Goal: Task Accomplishment & Management: Complete application form

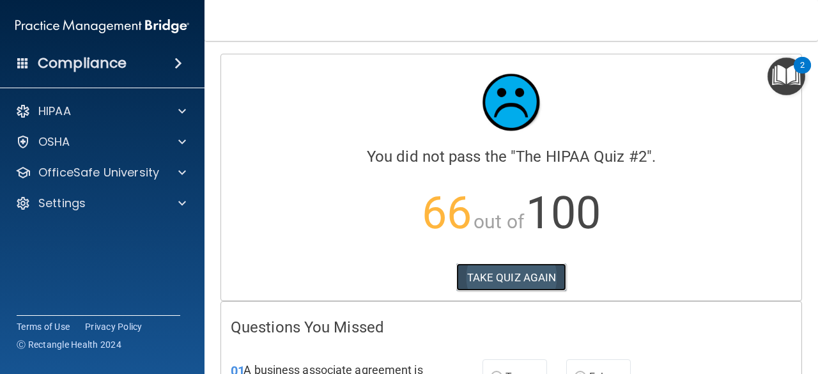
click at [525, 268] on button "TAKE QUIZ AGAIN" at bounding box center [511, 277] width 111 height 28
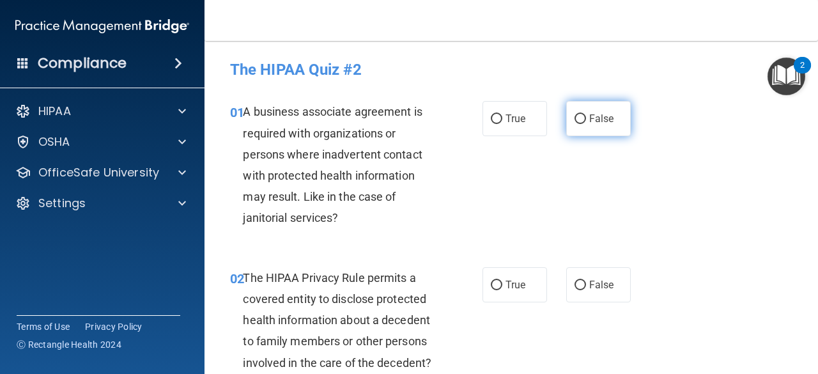
click at [589, 114] on span "False" at bounding box center [601, 118] width 25 height 12
click at [584, 114] on input "False" at bounding box center [579, 119] width 11 height 10
radio input "true"
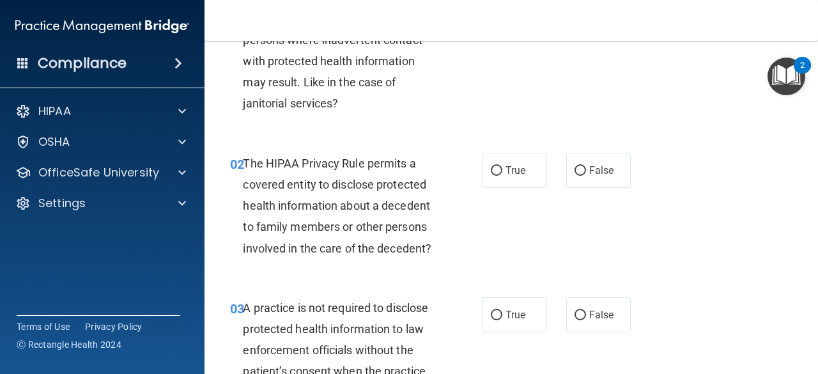
scroll to position [114, 0]
click at [482, 183] on label "True" at bounding box center [514, 170] width 65 height 35
click at [491, 176] on input "True" at bounding box center [496, 172] width 11 height 10
radio input "true"
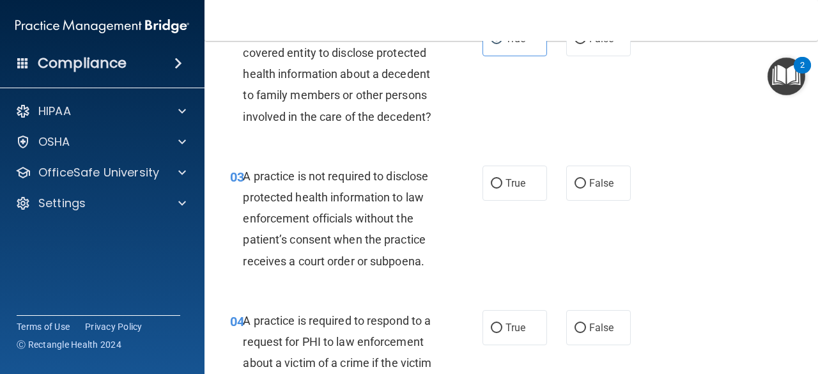
scroll to position [247, 0]
click at [567, 194] on label "False" at bounding box center [598, 182] width 65 height 35
click at [574, 188] on input "False" at bounding box center [579, 183] width 11 height 10
radio input "true"
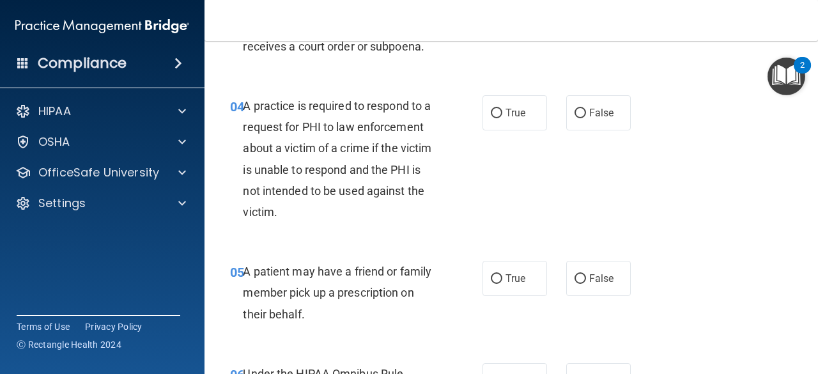
scroll to position [462, 0]
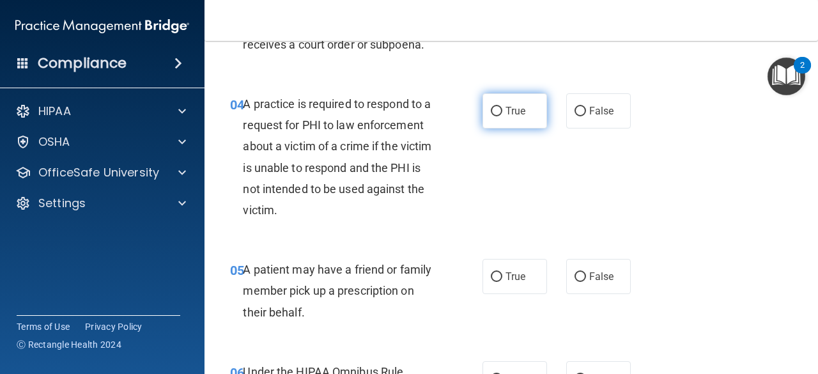
click at [500, 115] on label "True" at bounding box center [514, 110] width 65 height 35
click at [500, 115] on input "True" at bounding box center [496, 112] width 11 height 10
radio input "true"
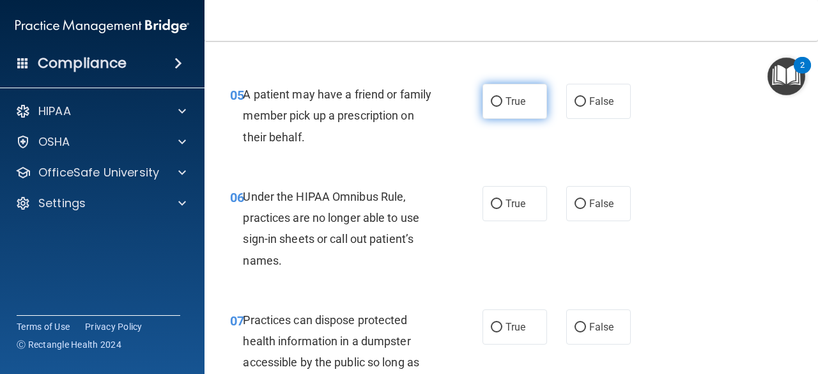
click at [505, 97] on span "True" at bounding box center [515, 101] width 20 height 12
click at [501, 97] on input "True" at bounding box center [496, 102] width 11 height 10
radio input "true"
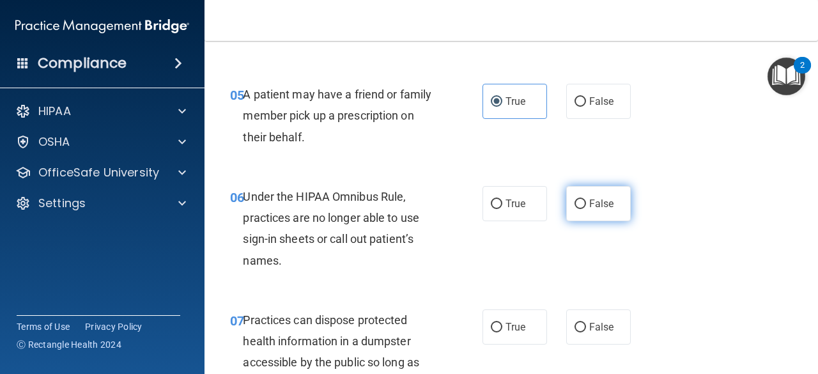
click at [566, 205] on label "False" at bounding box center [598, 203] width 65 height 35
click at [574, 205] on input "False" at bounding box center [579, 204] width 11 height 10
radio input "true"
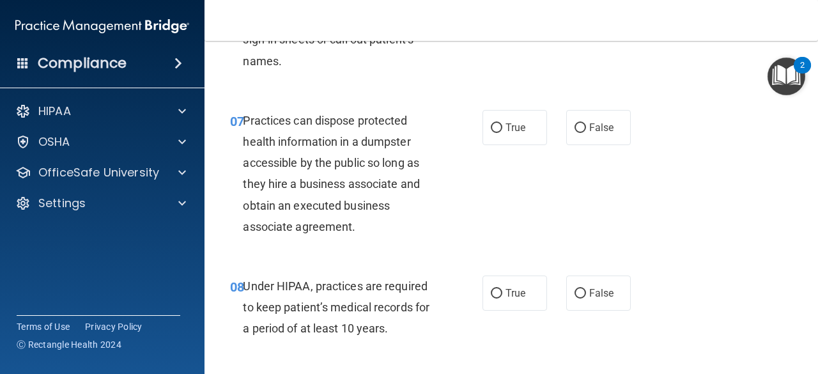
scroll to position [863, 0]
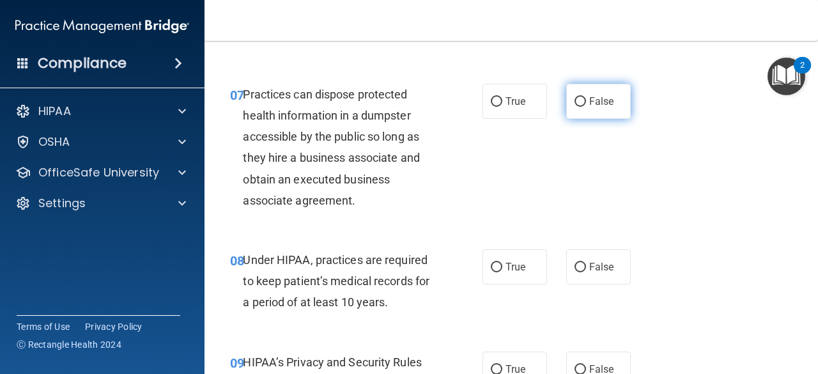
click at [579, 97] on input "False" at bounding box center [579, 102] width 11 height 10
radio input "true"
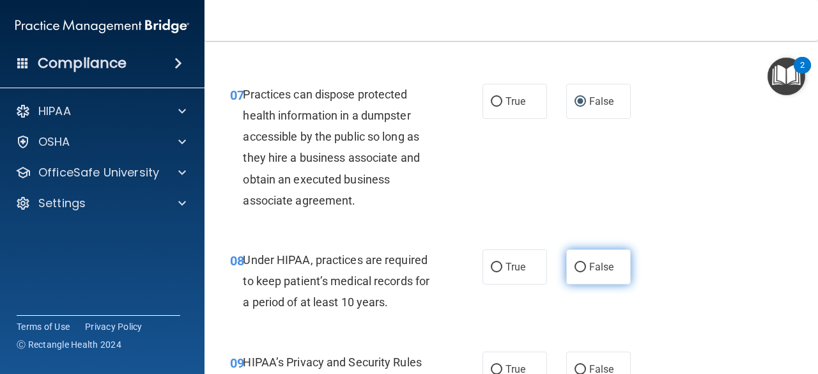
click at [577, 266] on input "False" at bounding box center [579, 268] width 11 height 10
radio input "true"
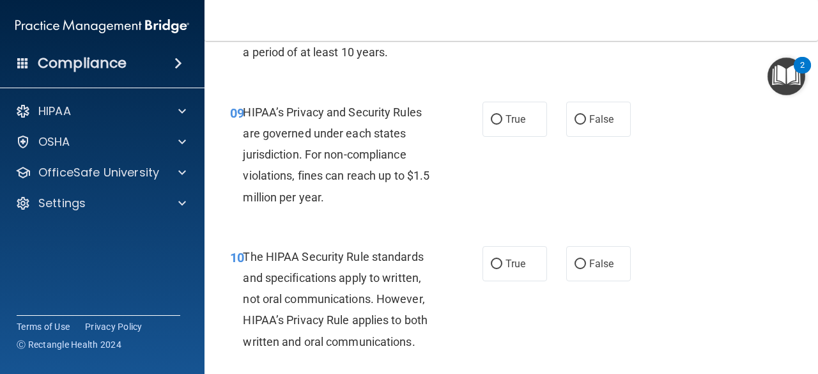
scroll to position [1115, 0]
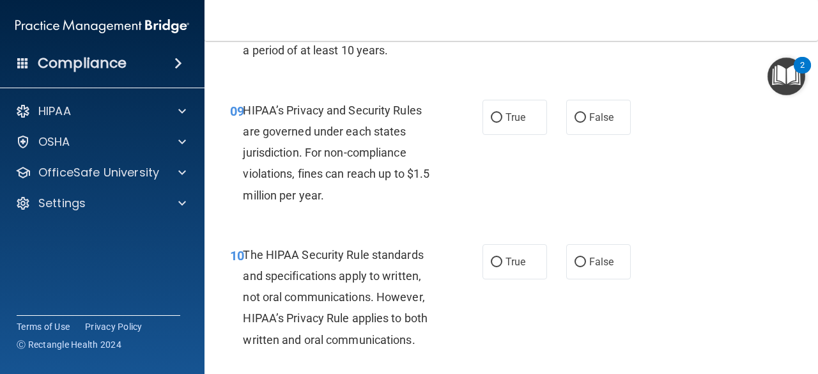
click at [556, 112] on div "True False" at bounding box center [559, 117] width 155 height 35
click at [574, 121] on input "False" at bounding box center [579, 118] width 11 height 10
radio input "true"
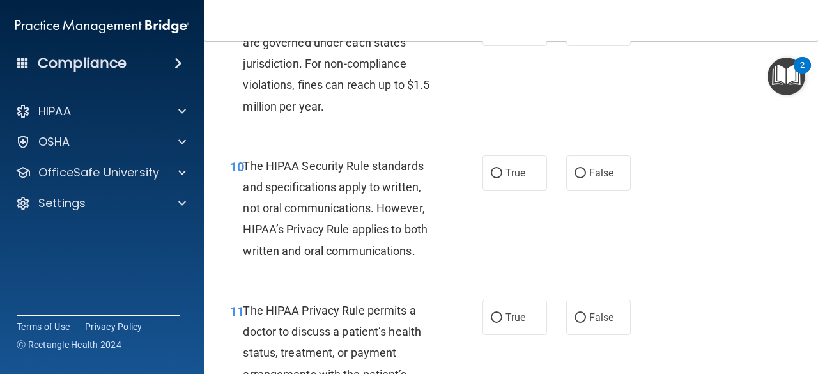
scroll to position [1206, 0]
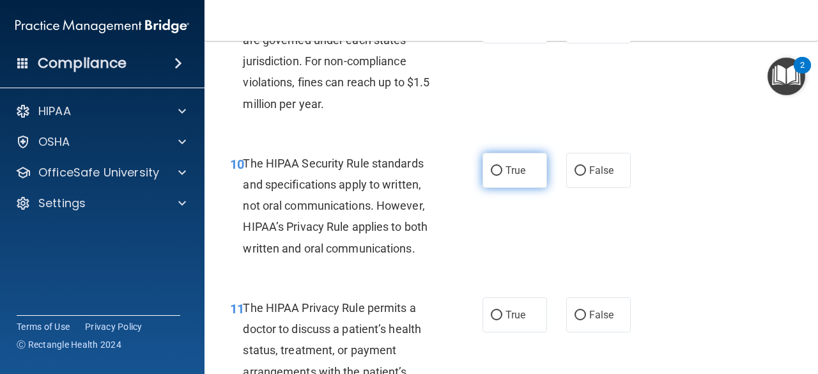
click at [497, 183] on label "True" at bounding box center [514, 170] width 65 height 35
click at [497, 176] on input "True" at bounding box center [496, 171] width 11 height 10
radio input "true"
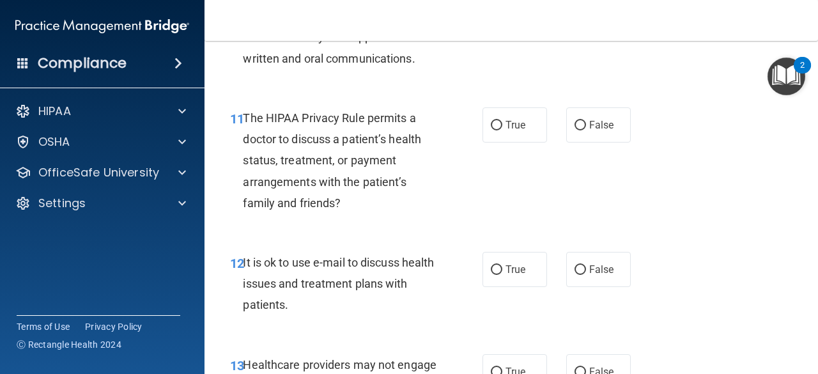
scroll to position [1396, 0]
click at [505, 128] on span "True" at bounding box center [515, 124] width 20 height 12
click at [502, 128] on input "True" at bounding box center [496, 125] width 11 height 10
radio input "true"
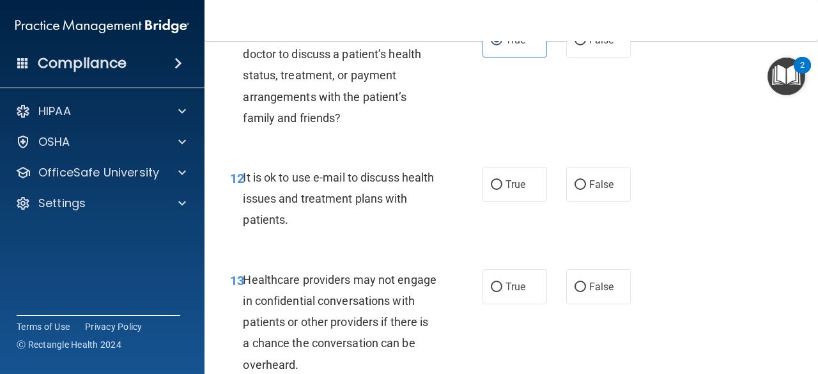
scroll to position [1488, 0]
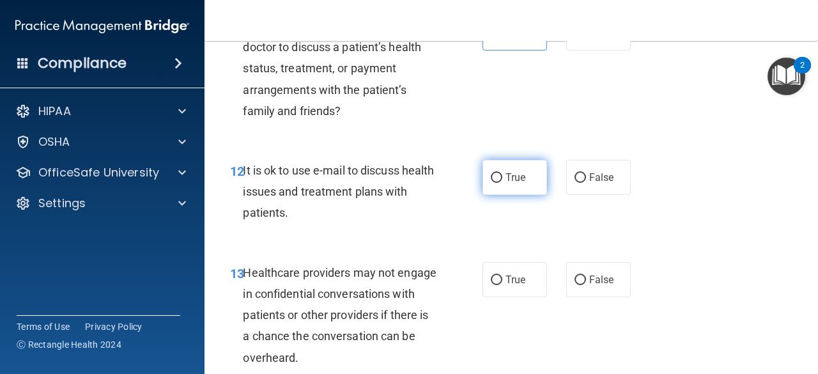
click at [506, 183] on label "True" at bounding box center [514, 177] width 65 height 35
click at [502, 183] on input "True" at bounding box center [496, 178] width 11 height 10
radio input "true"
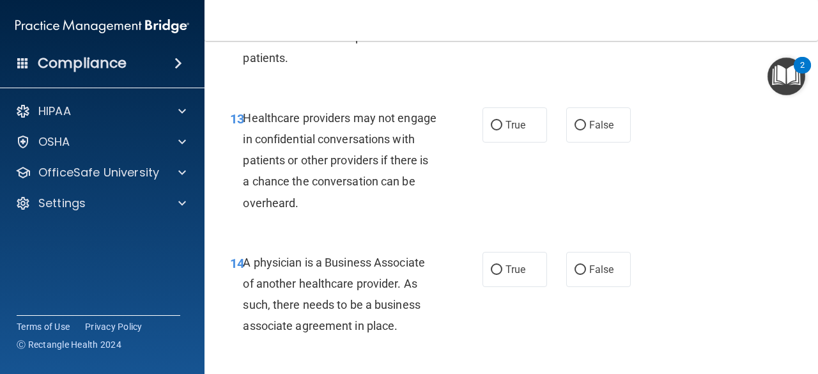
click at [589, 104] on div "13 Healthcare providers may not engage in confidential conversations with patie…" at bounding box center [510, 163] width 581 height 144
click at [589, 125] on span "False" at bounding box center [601, 125] width 25 height 12
click at [586, 125] on input "False" at bounding box center [579, 126] width 11 height 10
radio input "true"
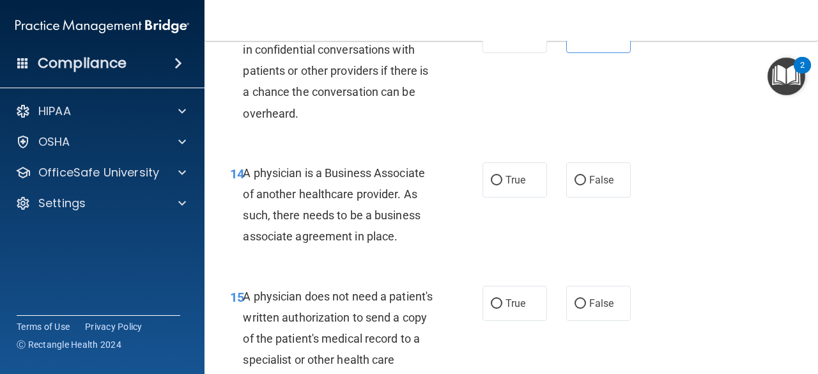
scroll to position [1741, 0]
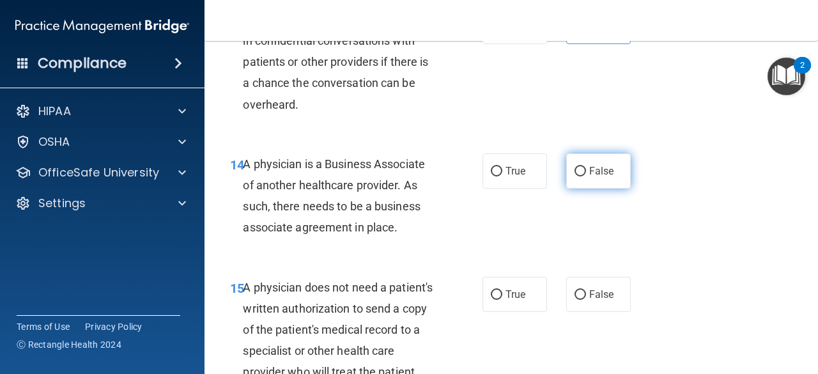
click at [596, 178] on label "False" at bounding box center [598, 170] width 65 height 35
click at [586, 176] on input "False" at bounding box center [579, 172] width 11 height 10
radio input "true"
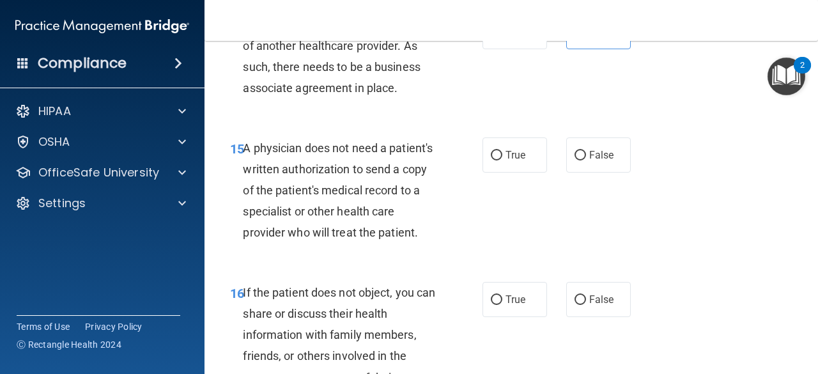
scroll to position [1909, 0]
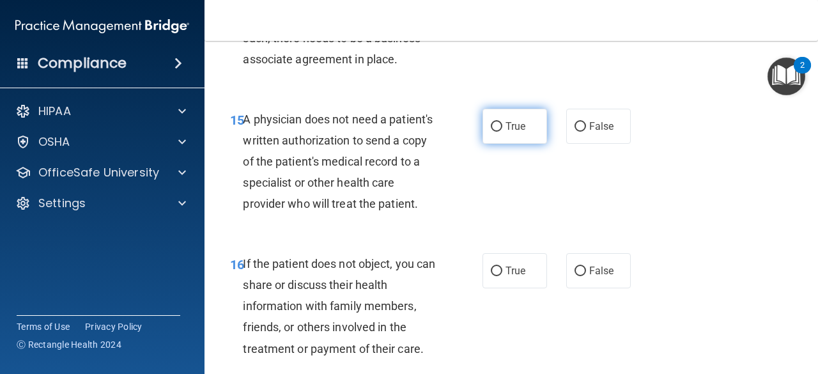
click at [507, 132] on label "True" at bounding box center [514, 126] width 65 height 35
click at [502, 132] on input "True" at bounding box center [496, 127] width 11 height 10
radio input "true"
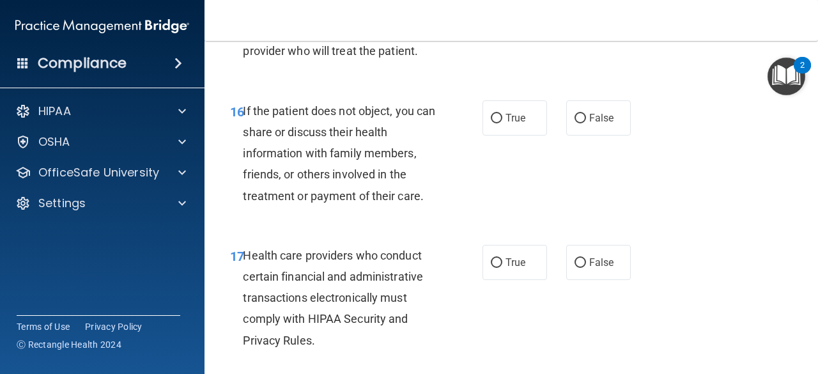
scroll to position [2063, 0]
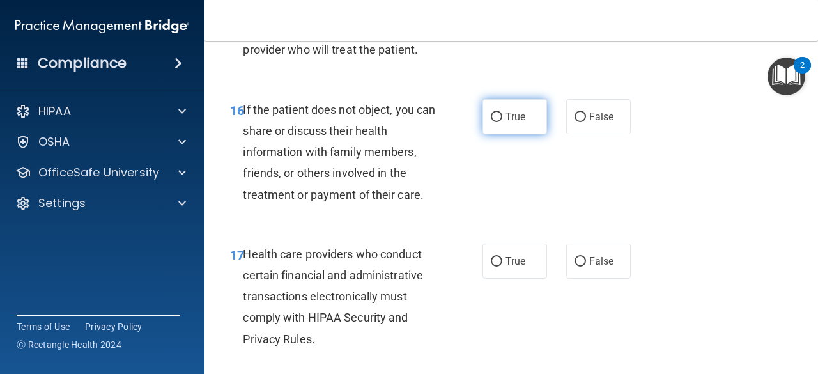
click at [494, 122] on input "True" at bounding box center [496, 117] width 11 height 10
radio input "true"
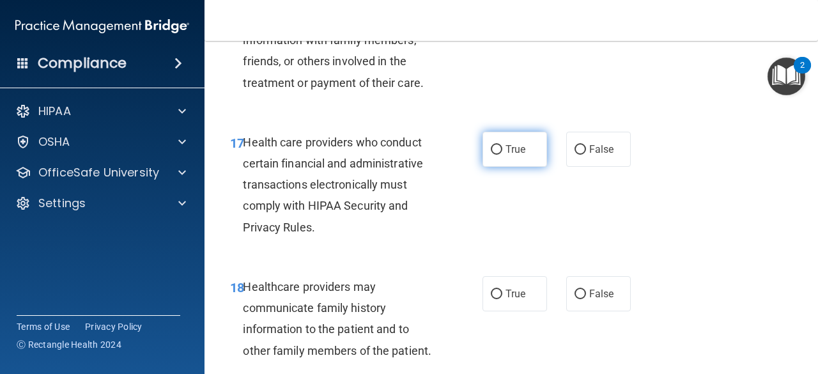
click at [498, 167] on label "True" at bounding box center [514, 149] width 65 height 35
click at [498, 155] on input "True" at bounding box center [496, 150] width 11 height 10
radio input "true"
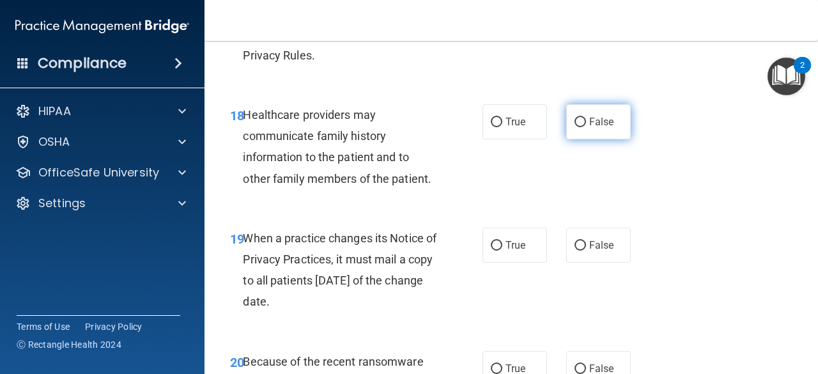
click at [583, 139] on label "False" at bounding box center [598, 121] width 65 height 35
click at [583, 127] on input "False" at bounding box center [579, 123] width 11 height 10
radio input "true"
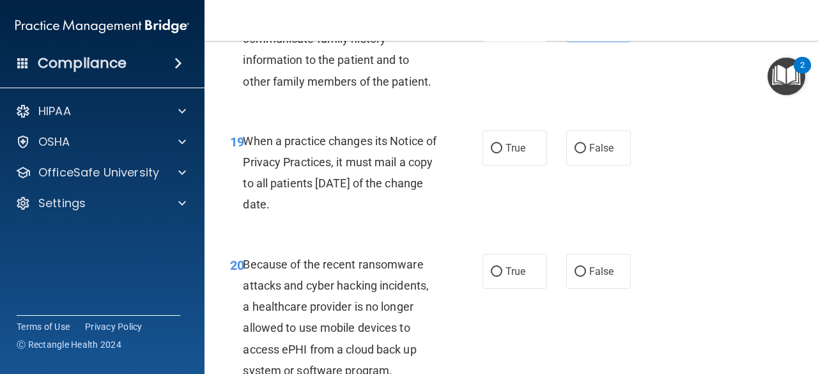
scroll to position [2444, 0]
click at [576, 153] on input "False" at bounding box center [579, 148] width 11 height 10
radio input "true"
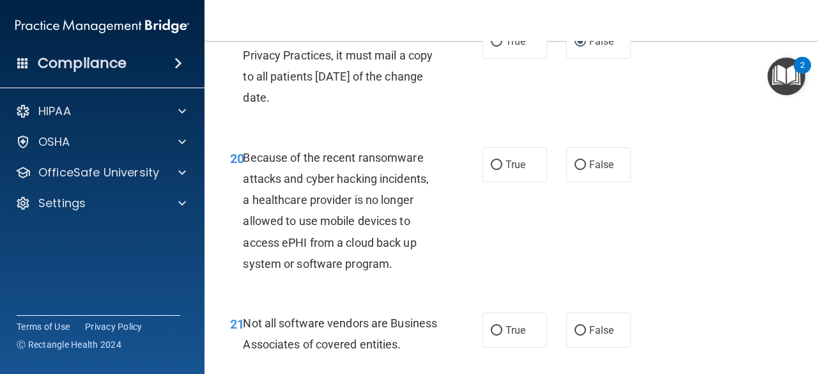
scroll to position [2551, 0]
click at [607, 170] on span "False" at bounding box center [601, 164] width 25 height 12
click at [586, 169] on input "False" at bounding box center [579, 165] width 11 height 10
radio input "true"
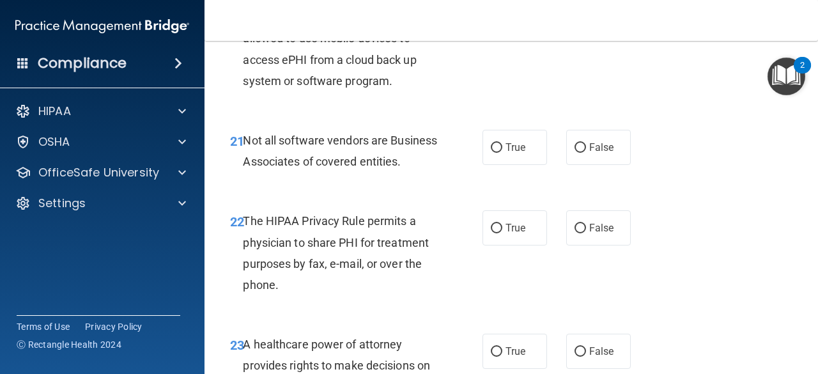
scroll to position [2733, 0]
click at [492, 151] on label "True" at bounding box center [514, 146] width 65 height 35
click at [492, 151] on input "True" at bounding box center [496, 147] width 11 height 10
radio input "true"
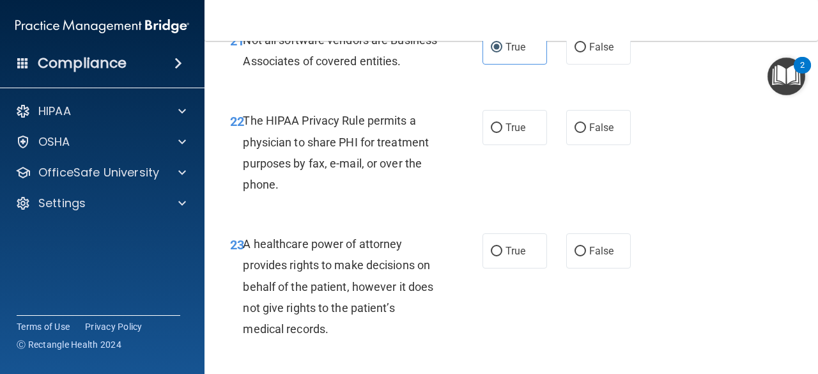
scroll to position [2849, 0]
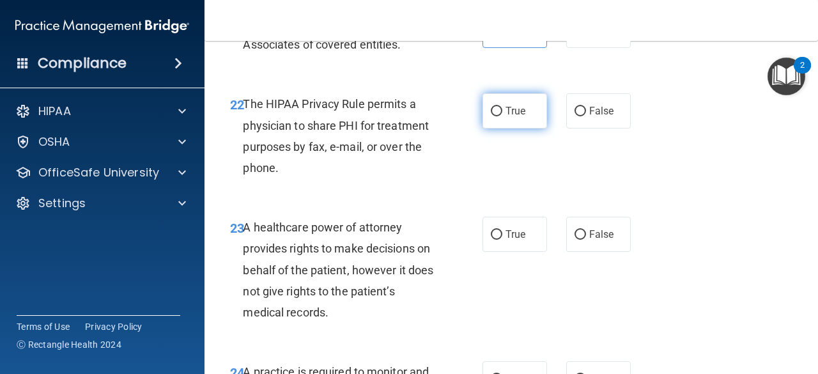
click at [487, 128] on label "True" at bounding box center [514, 110] width 65 height 35
click at [491, 116] on input "True" at bounding box center [496, 112] width 11 height 10
radio input "true"
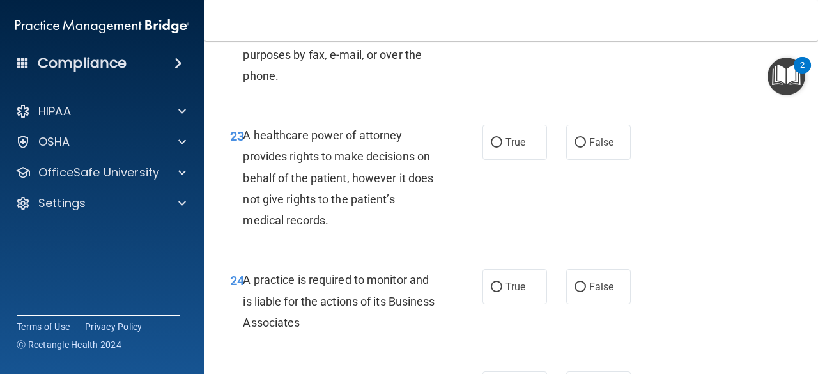
scroll to position [2963, 0]
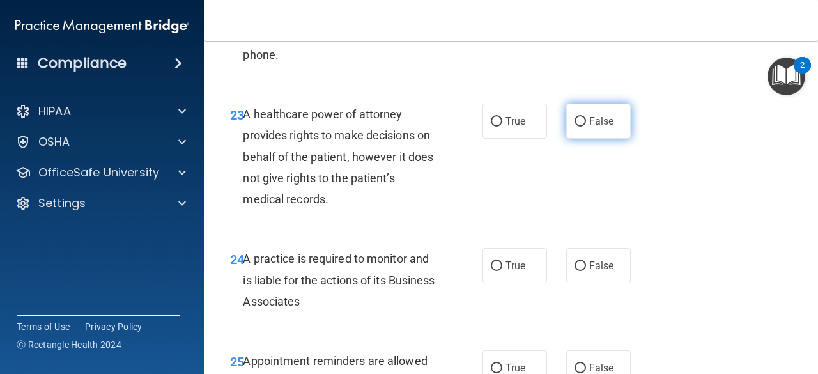
click at [594, 127] on span "False" at bounding box center [601, 121] width 25 height 12
click at [586, 126] on input "False" at bounding box center [579, 122] width 11 height 10
radio input "true"
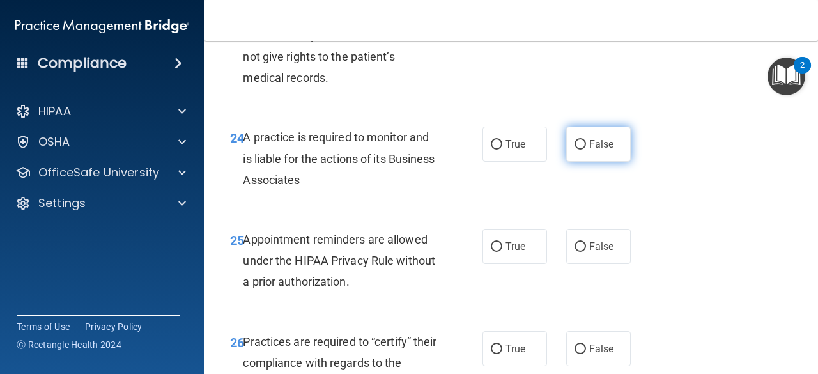
click at [607, 162] on label "False" at bounding box center [598, 143] width 65 height 35
click at [586, 149] on input "False" at bounding box center [579, 145] width 11 height 10
radio input "true"
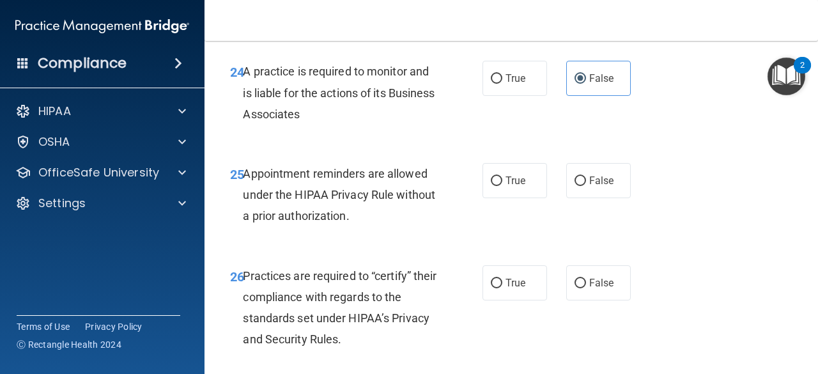
scroll to position [3172, 0]
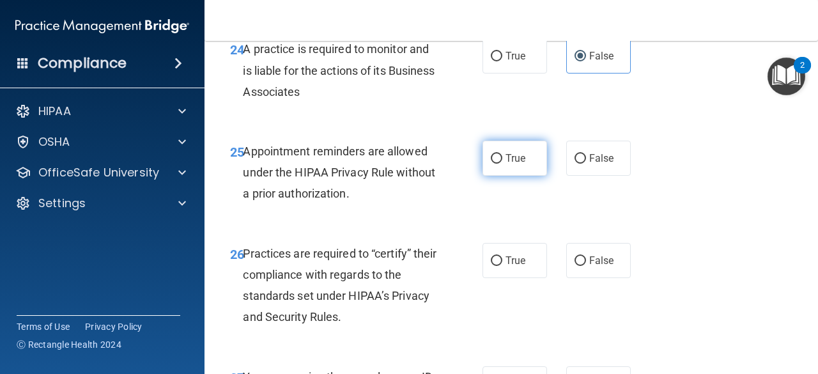
click at [489, 176] on label "True" at bounding box center [514, 158] width 65 height 35
click at [491, 164] on input "True" at bounding box center [496, 159] width 11 height 10
radio input "true"
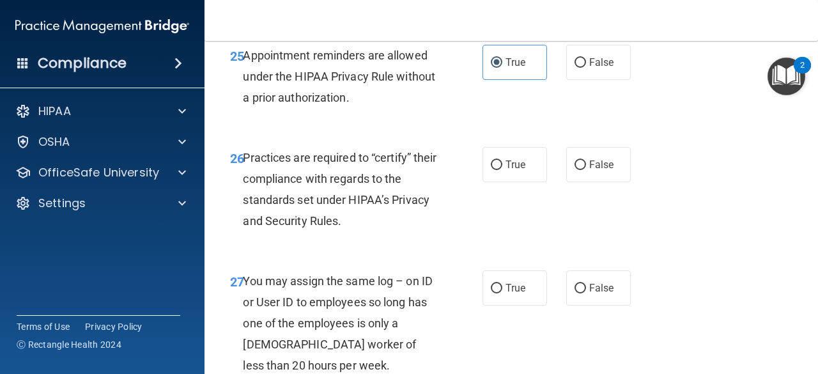
scroll to position [3269, 0]
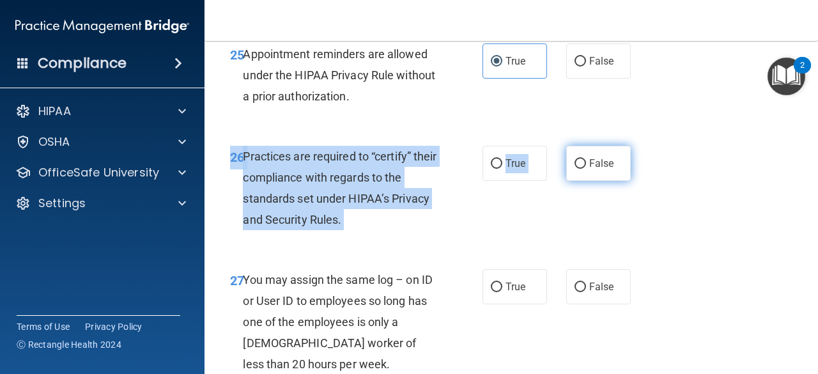
drag, startPoint x: 584, startPoint y: 224, endPoint x: 581, endPoint y: 209, distance: 15.7
click at [581, 209] on div "26 Practices are required to “certify” their compliance with regards to the sta…" at bounding box center [510, 191] width 581 height 123
click at [581, 181] on label "False" at bounding box center [598, 163] width 65 height 35
click at [581, 169] on input "False" at bounding box center [579, 164] width 11 height 10
radio input "true"
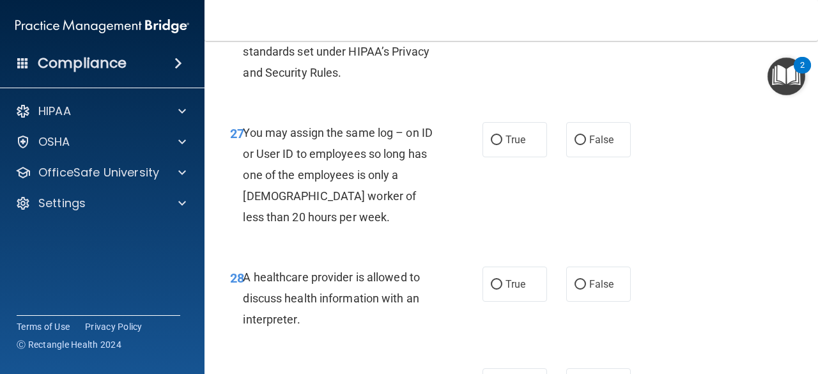
scroll to position [3417, 0]
click at [604, 145] on span "False" at bounding box center [601, 139] width 25 height 12
click at [586, 144] on input "False" at bounding box center [579, 140] width 11 height 10
radio input "true"
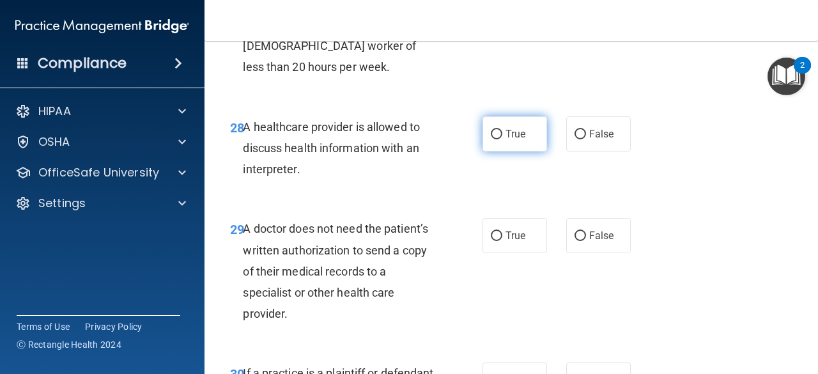
click at [506, 140] on span "True" at bounding box center [515, 134] width 20 height 12
click at [502, 139] on input "True" at bounding box center [496, 135] width 11 height 10
radio input "true"
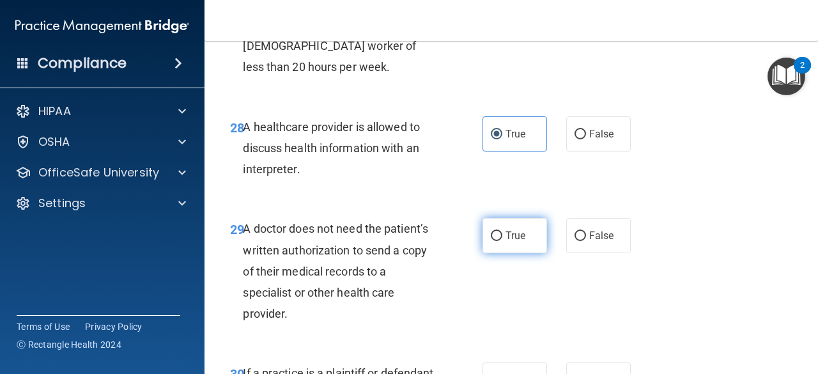
click at [511, 253] on label "True" at bounding box center [514, 235] width 65 height 35
click at [502, 241] on input "True" at bounding box center [496, 236] width 11 height 10
radio input "true"
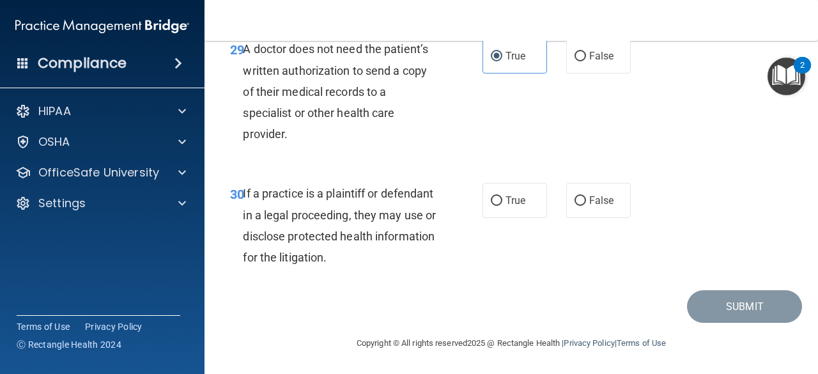
scroll to position [3776, 0]
click at [506, 206] on span "True" at bounding box center [515, 200] width 20 height 12
click at [502, 206] on input "True" at bounding box center [496, 201] width 11 height 10
radio input "true"
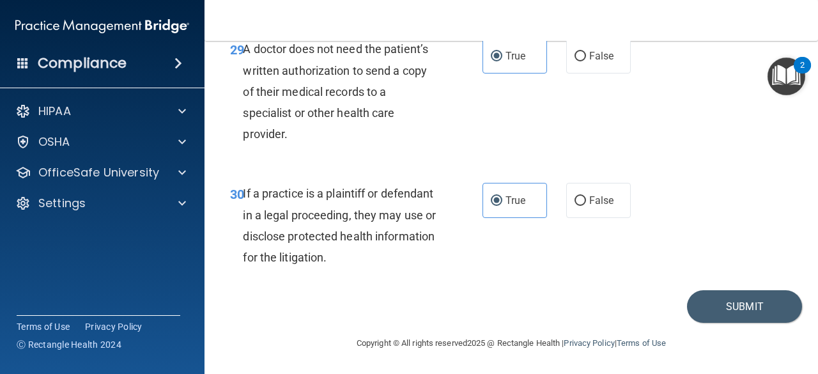
scroll to position [3787, 0]
click at [726, 305] on button "Submit" at bounding box center [744, 306] width 115 height 33
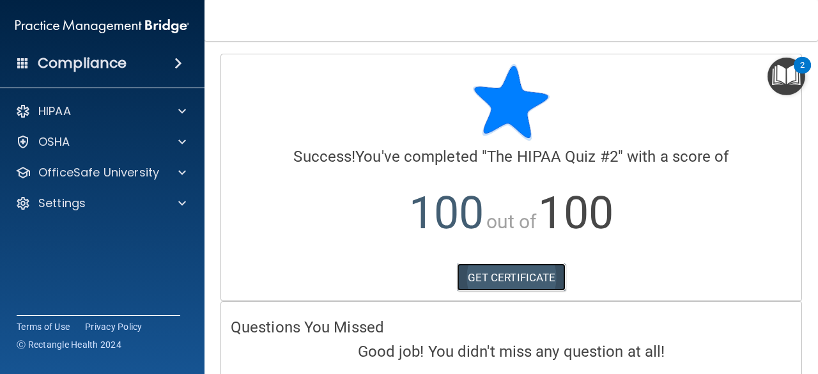
click at [490, 273] on link "GET CERTIFICATE" at bounding box center [511, 277] width 109 height 28
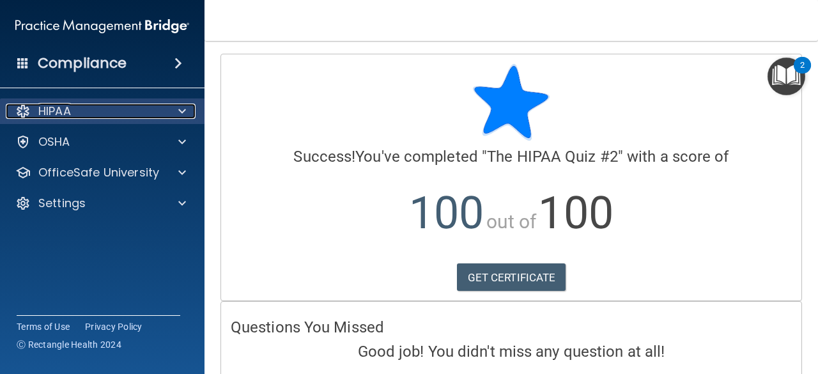
click at [183, 110] on span at bounding box center [182, 110] width 8 height 15
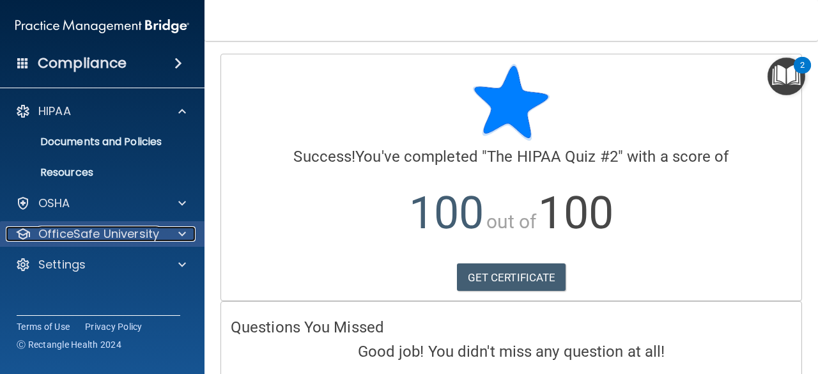
click at [179, 238] on span at bounding box center [182, 233] width 8 height 15
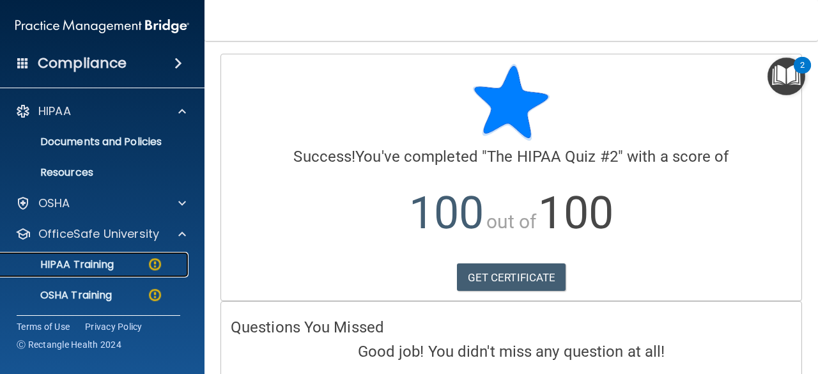
click at [115, 268] on div "HIPAA Training" at bounding box center [95, 264] width 174 height 13
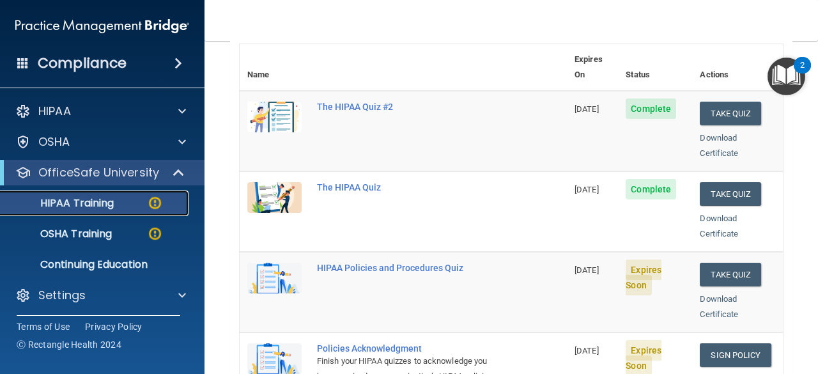
scroll to position [149, 0]
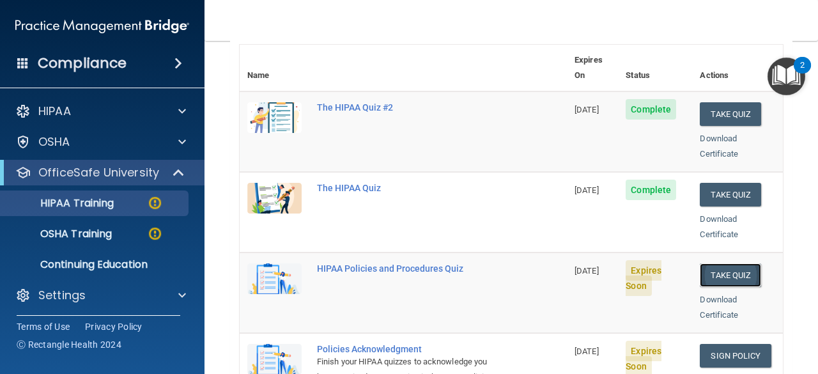
click at [727, 263] on button "Take Quiz" at bounding box center [729, 275] width 61 height 24
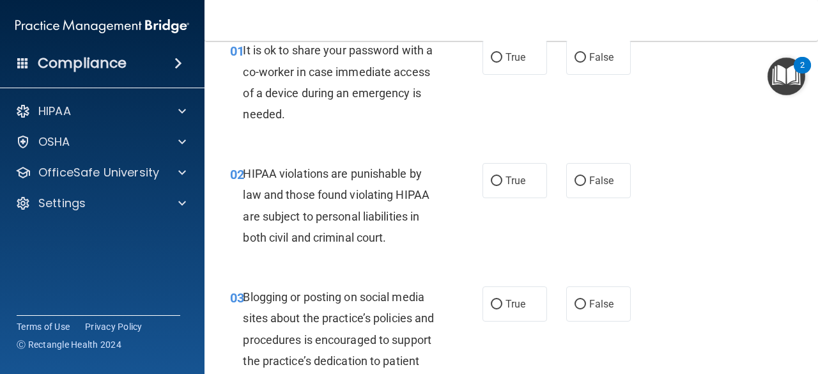
scroll to position [43, 0]
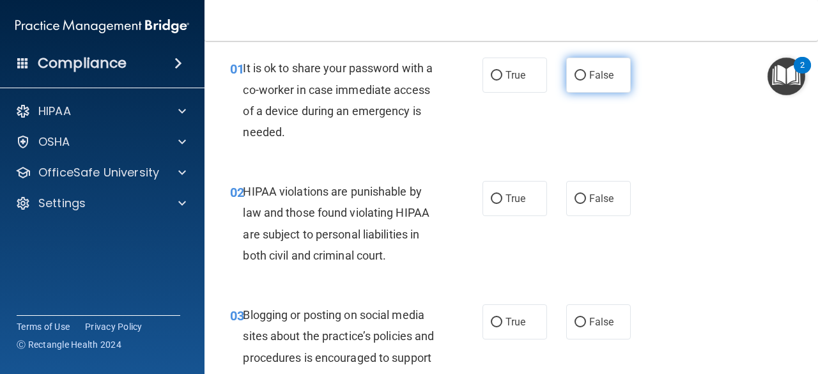
click at [591, 70] on span "False" at bounding box center [601, 75] width 25 height 12
click at [586, 71] on input "False" at bounding box center [579, 76] width 11 height 10
radio input "true"
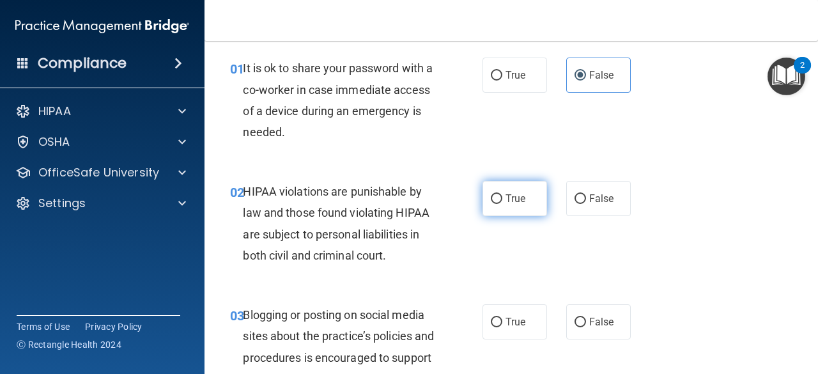
click at [514, 198] on span "True" at bounding box center [515, 198] width 20 height 12
click at [502, 198] on input "True" at bounding box center [496, 199] width 11 height 10
radio input "true"
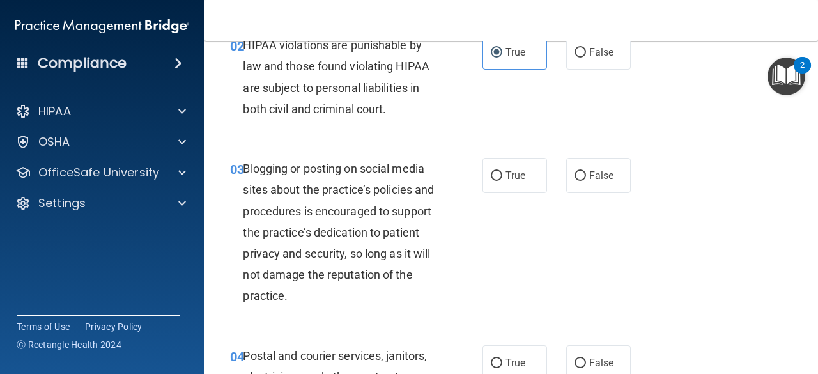
scroll to position [219, 0]
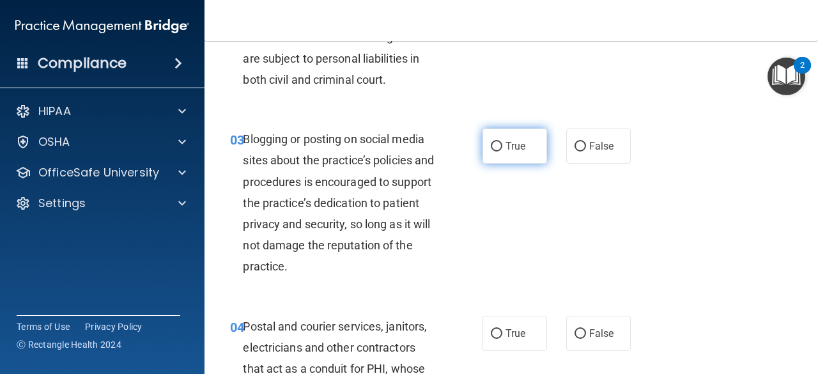
click at [499, 155] on label "True" at bounding box center [514, 145] width 65 height 35
click at [499, 151] on input "True" at bounding box center [496, 147] width 11 height 10
radio input "true"
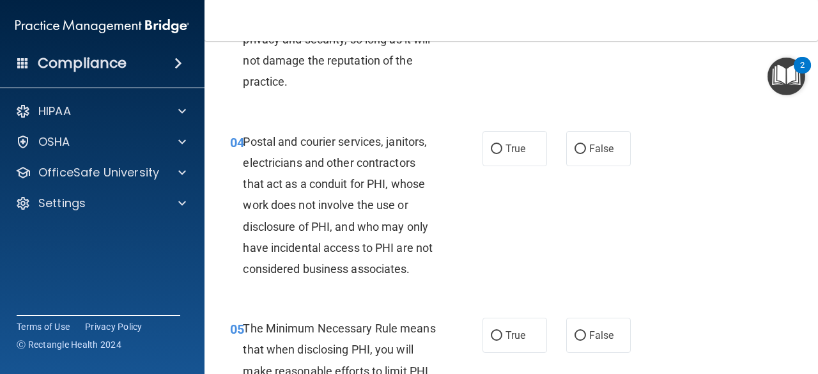
scroll to position [407, 0]
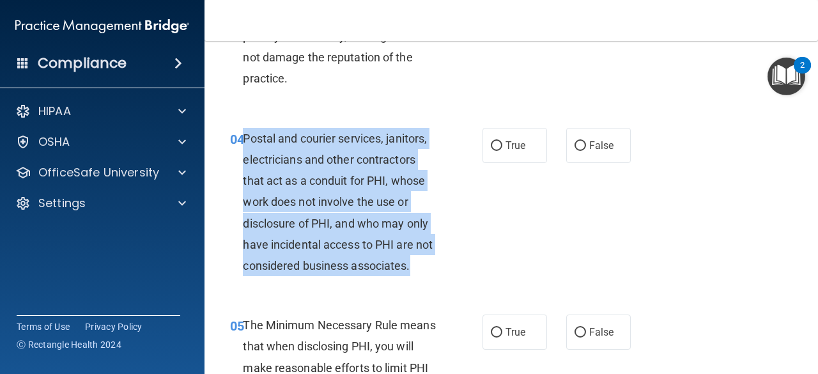
drag, startPoint x: 245, startPoint y: 137, endPoint x: 432, endPoint y: 264, distance: 225.9
click at [432, 264] on div "Postal and courier services, janitors, electricians and other contractors that …" at bounding box center [345, 202] width 204 height 149
copy span "Postal and courier services, janitors, electricians and other contractors that …"
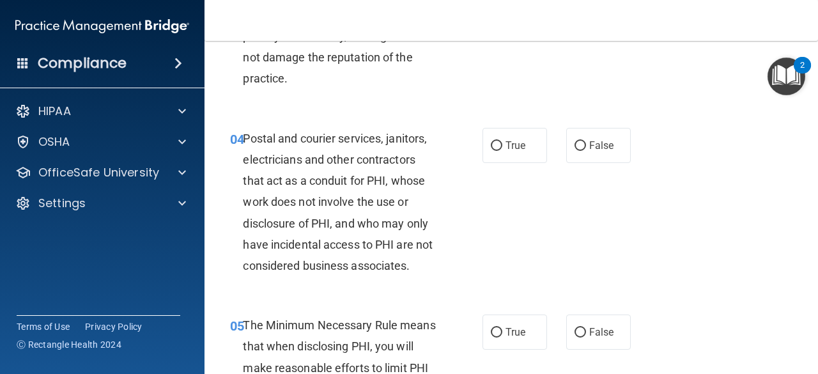
click at [503, 177] on div "04 Postal and courier services, janitors, electricians and other contractors th…" at bounding box center [510, 205] width 581 height 187
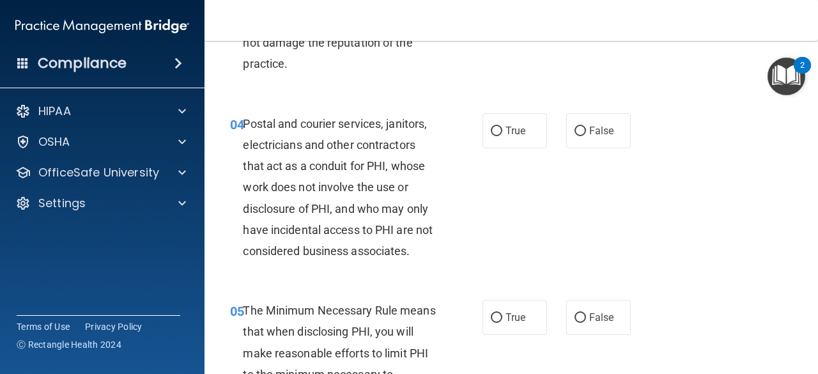
scroll to position [422, 0]
click at [599, 128] on span "False" at bounding box center [601, 130] width 25 height 12
click at [586, 128] on input "False" at bounding box center [579, 131] width 11 height 10
radio input "true"
click at [515, 134] on span "True" at bounding box center [515, 130] width 20 height 12
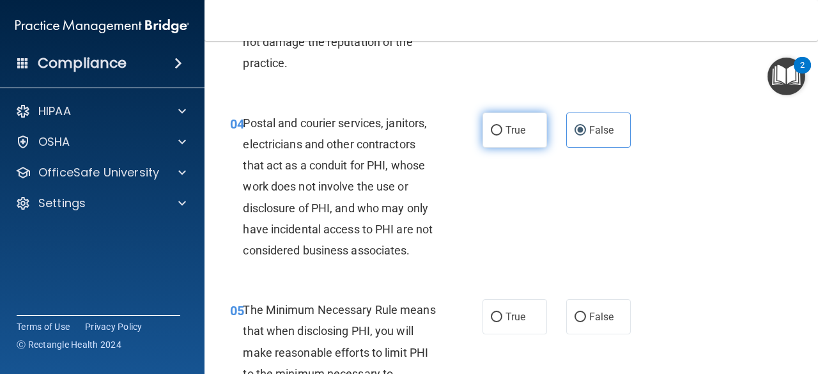
click at [502, 134] on input "True" at bounding box center [496, 131] width 11 height 10
radio input "true"
radio input "false"
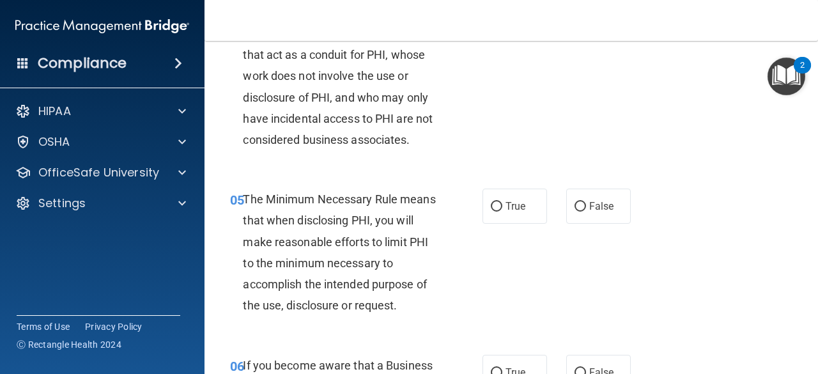
scroll to position [563, 0]
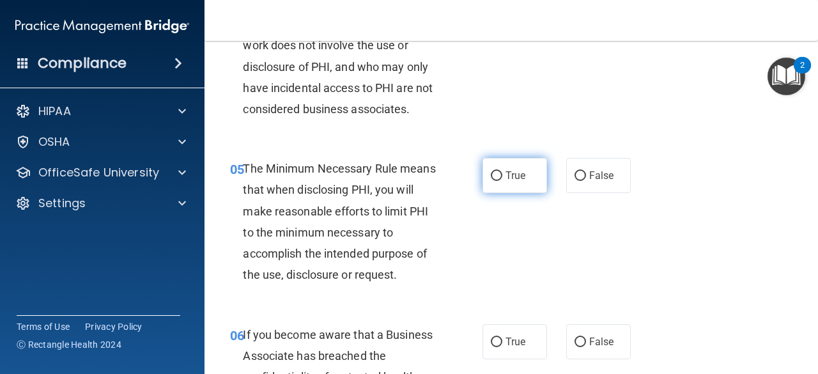
click at [505, 178] on span "True" at bounding box center [515, 175] width 20 height 12
click at [502, 178] on input "True" at bounding box center [496, 176] width 11 height 10
radio input "true"
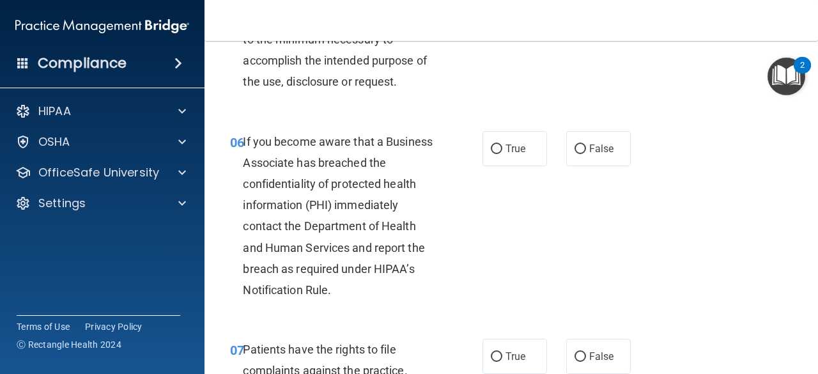
scroll to position [758, 0]
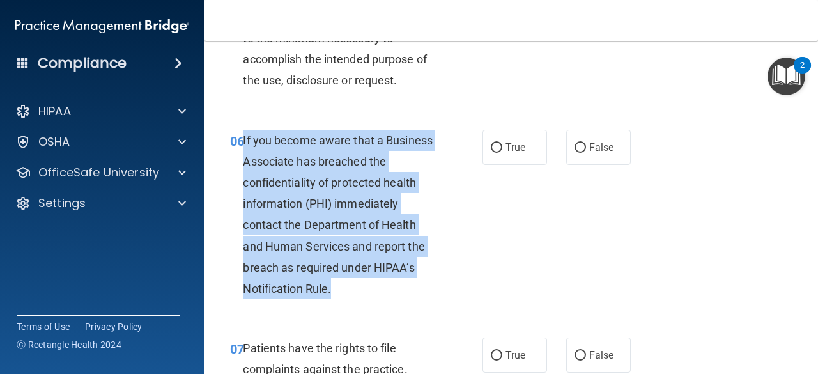
drag, startPoint x: 243, startPoint y: 139, endPoint x: 336, endPoint y: 282, distance: 171.3
click at [336, 282] on div "If you become aware that a Business Associate has breached the confidentiality …" at bounding box center [345, 215] width 204 height 170
copy span "If you become aware that a Business Associate has breached the confidentiality …"
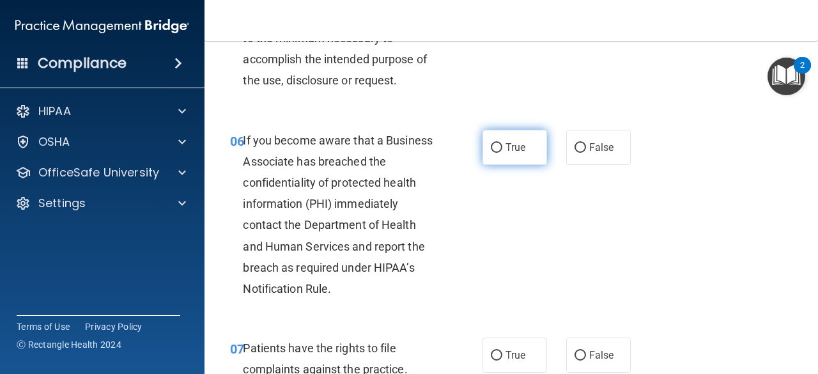
click at [498, 145] on label "True" at bounding box center [514, 147] width 65 height 35
click at [498, 145] on input "True" at bounding box center [496, 148] width 11 height 10
radio input "true"
click at [477, 280] on div "06 If you become aware that a Business Associate has breached the confidentiali…" at bounding box center [356, 218] width 291 height 176
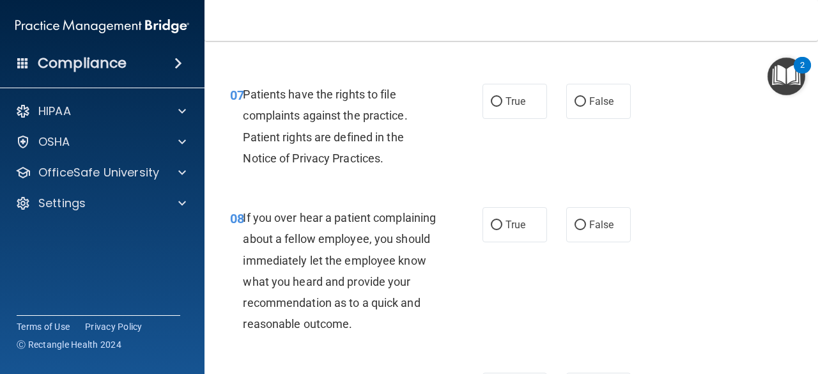
scroll to position [1012, 0]
click at [507, 109] on label "True" at bounding box center [514, 100] width 65 height 35
click at [502, 106] on input "True" at bounding box center [496, 101] width 11 height 10
radio input "true"
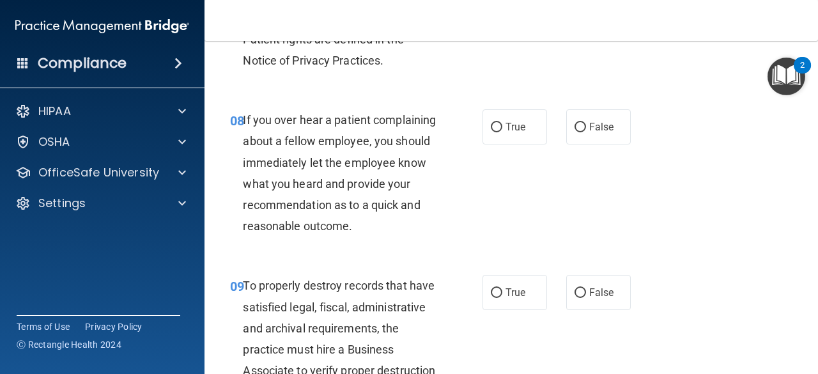
scroll to position [1110, 0]
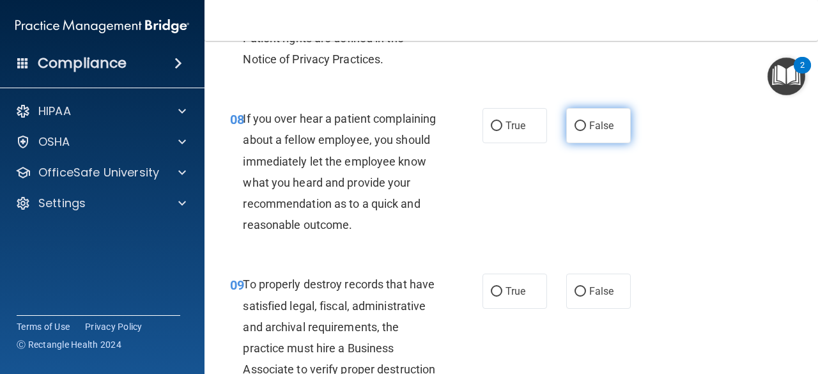
click at [588, 117] on label "False" at bounding box center [598, 125] width 65 height 35
click at [586, 121] on input "False" at bounding box center [579, 126] width 11 height 10
radio input "true"
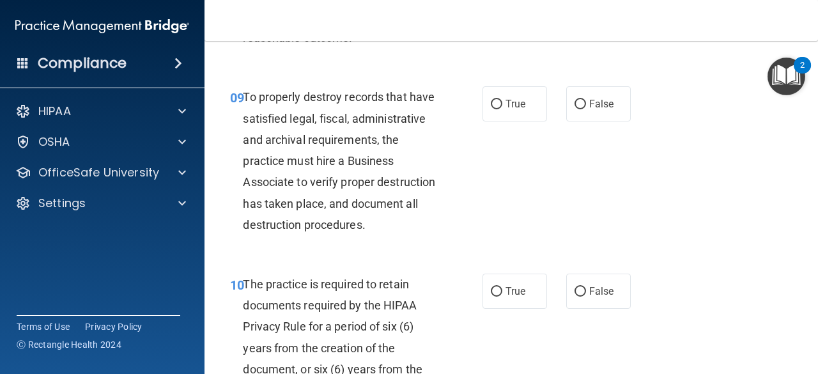
scroll to position [1298, 0]
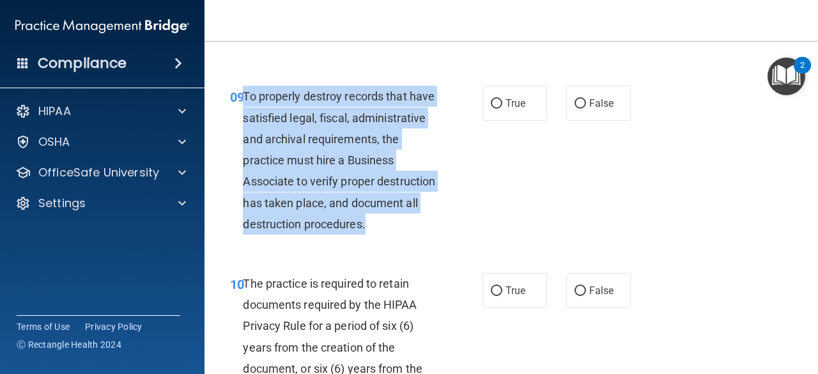
drag, startPoint x: 245, startPoint y: 116, endPoint x: 326, endPoint y: 264, distance: 168.7
click at [326, 234] on div "To properly destroy records that have satisfied legal, fiscal, administrative a…" at bounding box center [345, 160] width 204 height 149
copy span "To properly destroy records that have satisfied legal, fiscal, administrative a…"
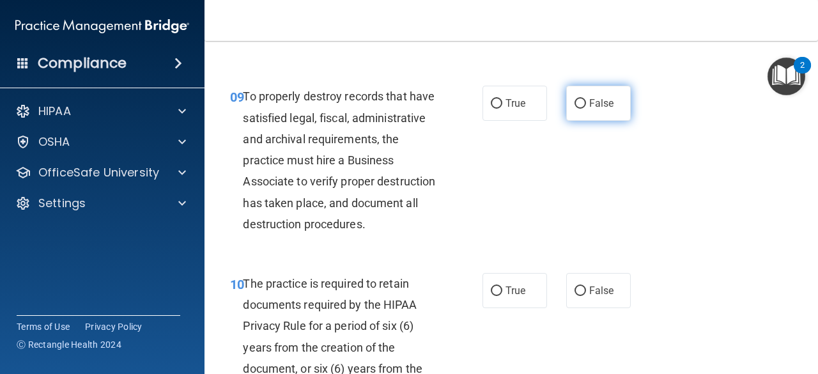
click at [583, 121] on label "False" at bounding box center [598, 103] width 65 height 35
click at [583, 109] on input "False" at bounding box center [579, 104] width 11 height 10
radio input "true"
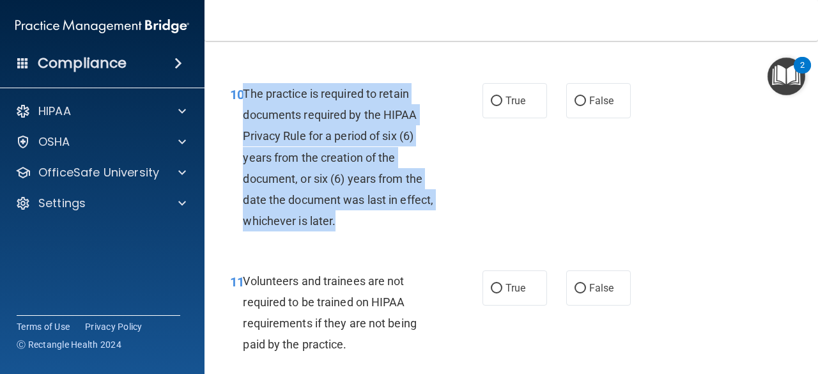
drag, startPoint x: 244, startPoint y: 133, endPoint x: 370, endPoint y: 261, distance: 180.2
click at [370, 232] on div "The practice is required to retain documents required by the HIPAA Privacy Rule…" at bounding box center [345, 157] width 204 height 149
copy span "The practice is required to retain documents required by the HIPAA Privacy Rule…"
click at [495, 106] on input "True" at bounding box center [496, 101] width 11 height 10
radio input "true"
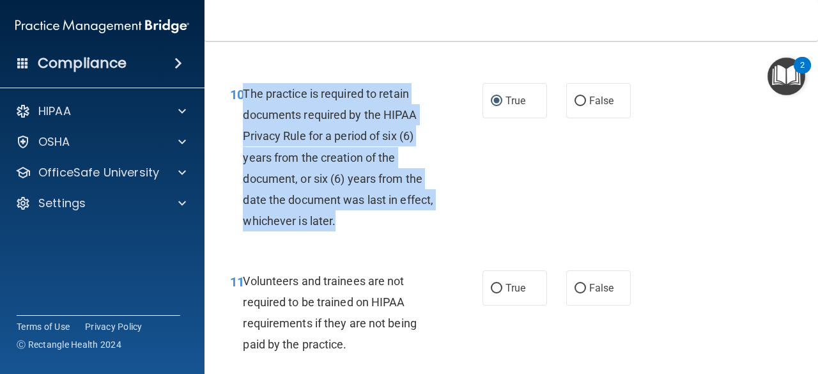
click at [482, 238] on div "10 The practice is required to retain documents required by the HIPAA Privacy R…" at bounding box center [356, 160] width 291 height 155
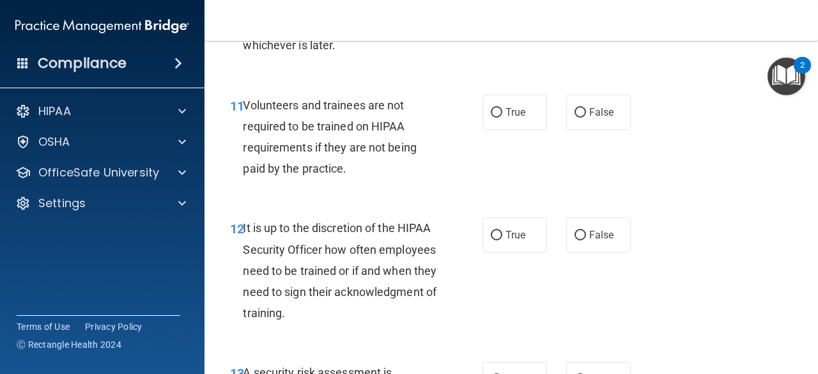
scroll to position [1709, 0]
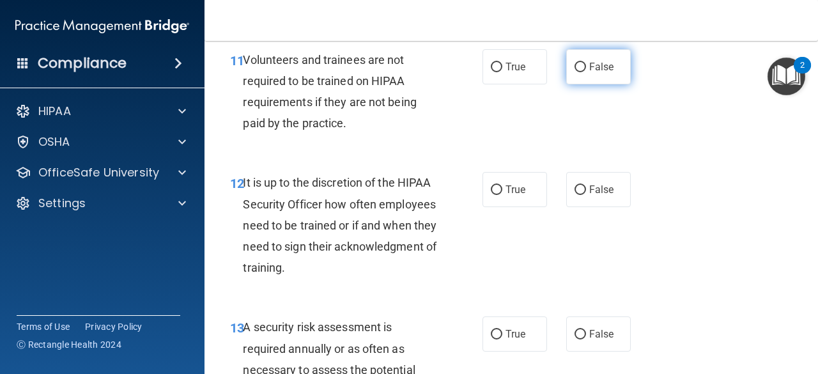
click at [576, 84] on label "False" at bounding box center [598, 66] width 65 height 35
click at [576, 72] on input "False" at bounding box center [579, 68] width 11 height 10
radio input "true"
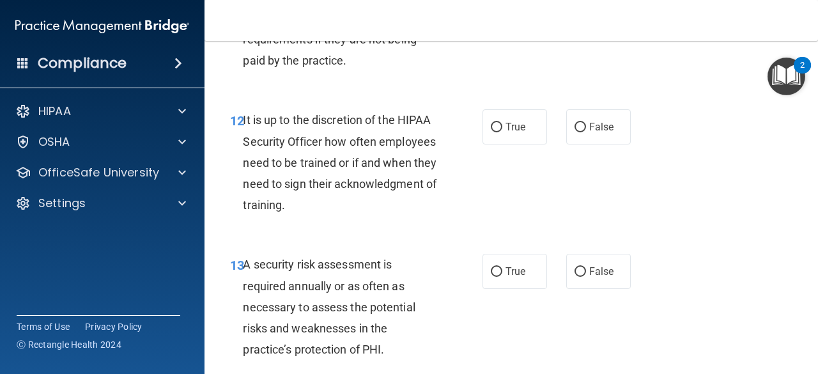
scroll to position [1772, 0]
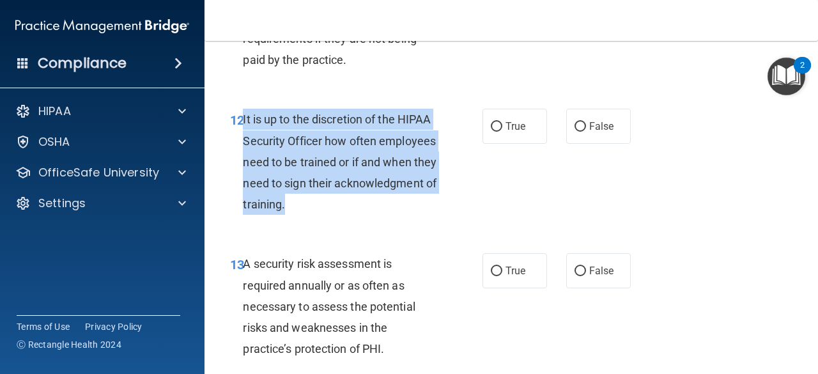
drag, startPoint x: 243, startPoint y: 163, endPoint x: 400, endPoint y: 245, distance: 177.4
click at [400, 215] on div "It is up to the discretion of the HIPAA Security Officer how often employees ne…" at bounding box center [345, 162] width 204 height 106
copy span "It is up to the discretion of the HIPAA Security Officer how often employees ne…"
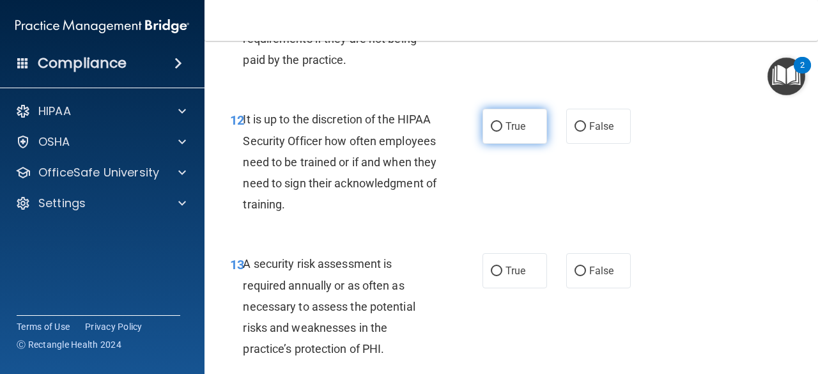
click at [500, 144] on label "True" at bounding box center [514, 126] width 65 height 35
click at [500, 132] on input "True" at bounding box center [496, 127] width 11 height 10
radio input "true"
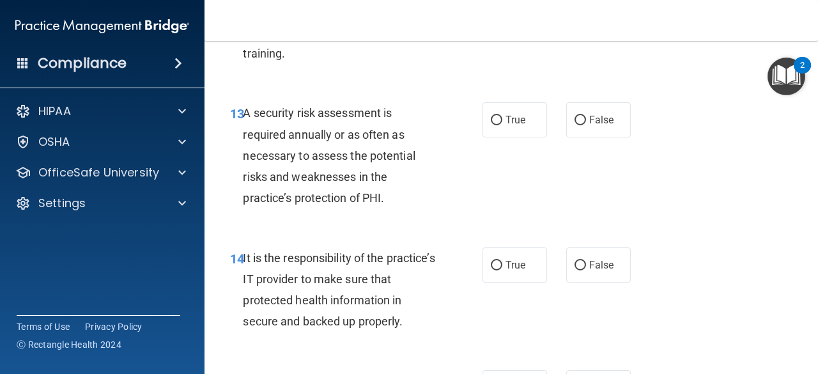
scroll to position [1924, 0]
click at [500, 136] on label "True" at bounding box center [514, 118] width 65 height 35
click at [500, 124] on input "True" at bounding box center [496, 119] width 11 height 10
radio input "true"
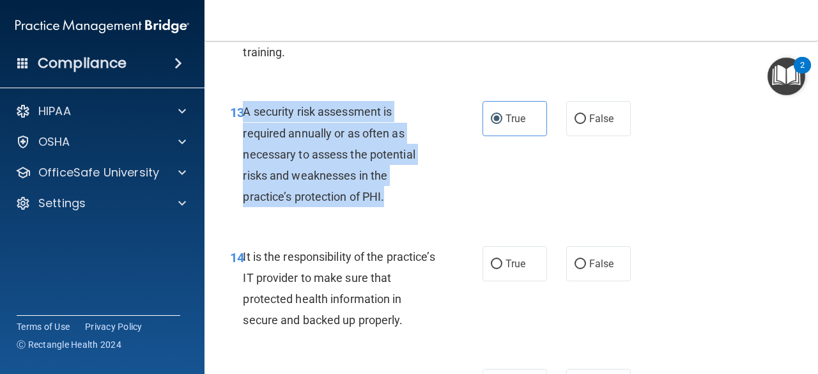
drag, startPoint x: 243, startPoint y: 154, endPoint x: 390, endPoint y: 245, distance: 172.7
click at [390, 207] on div "A security risk assessment is required annually or as often as necessary to ass…" at bounding box center [345, 154] width 204 height 106
copy span "A security risk assessment is required annually or as often as necessary to ass…"
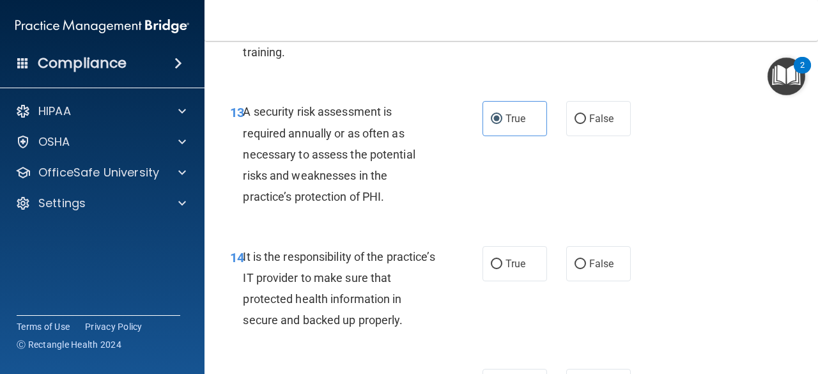
click at [456, 278] on div "14 It is the responsibility of the practice’s IT provider to make sure that pro…" at bounding box center [510, 291] width 581 height 123
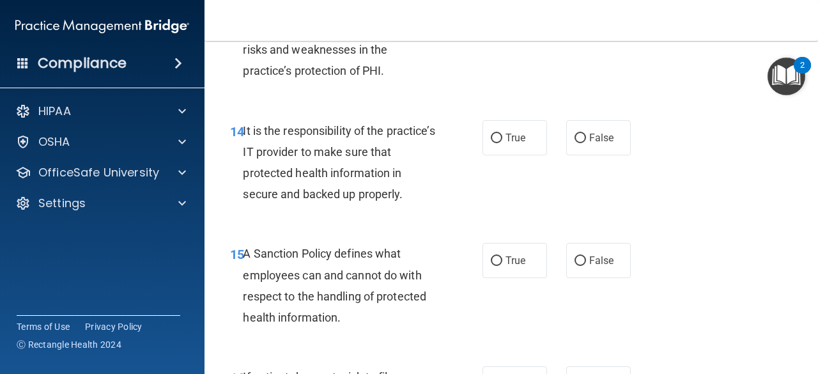
scroll to position [2067, 0]
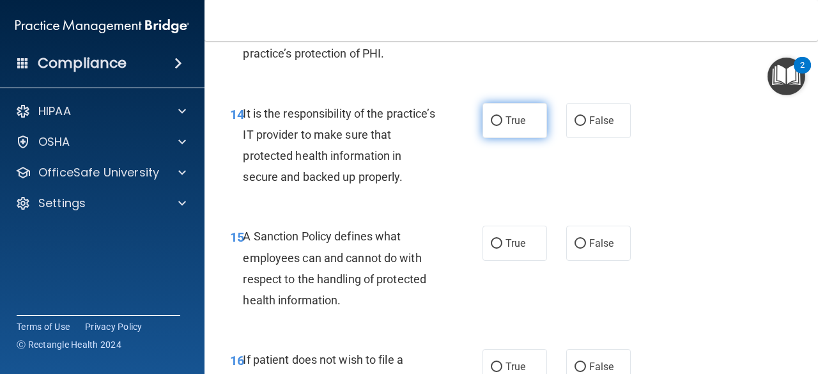
click at [511, 126] on span "True" at bounding box center [515, 120] width 20 height 12
click at [502, 126] on input "True" at bounding box center [496, 121] width 11 height 10
radio input "true"
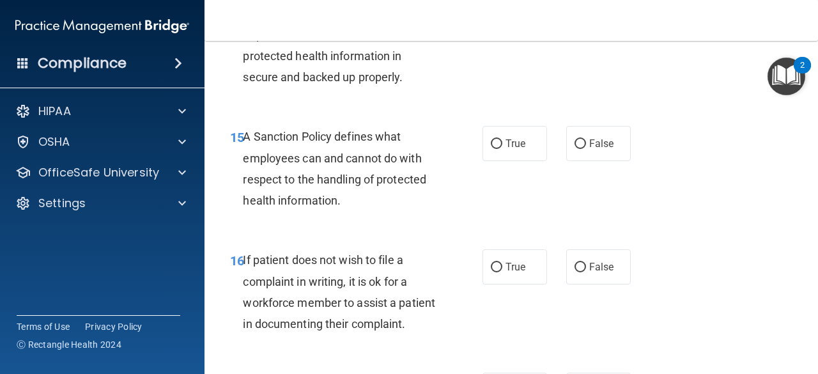
scroll to position [2169, 0]
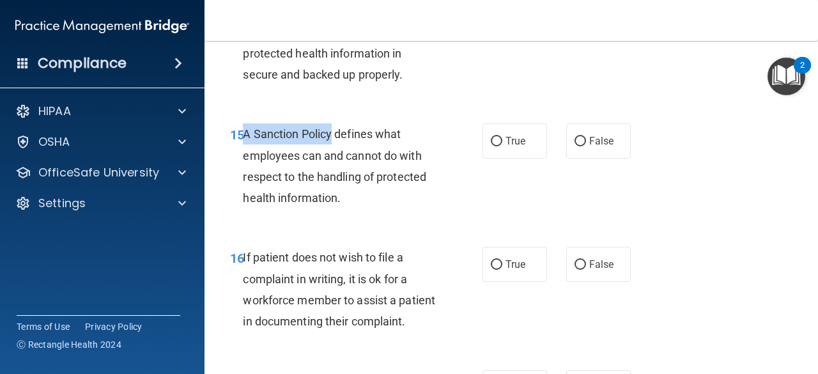
drag, startPoint x: 244, startPoint y: 177, endPoint x: 331, endPoint y: 183, distance: 87.1
click at [331, 183] on span "A Sanction Policy defines what employees can and cannot do with respect to the …" at bounding box center [334, 165] width 183 height 77
copy span "A Sanction Policy"
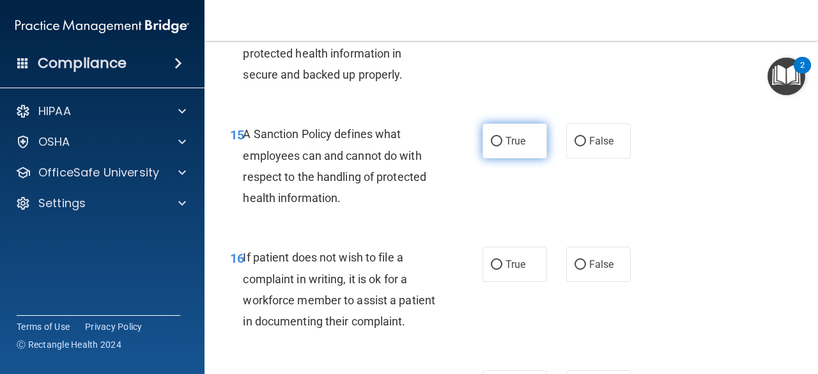
click at [526, 158] on label "True" at bounding box center [514, 140] width 65 height 35
click at [502, 146] on input "True" at bounding box center [496, 142] width 11 height 10
radio input "true"
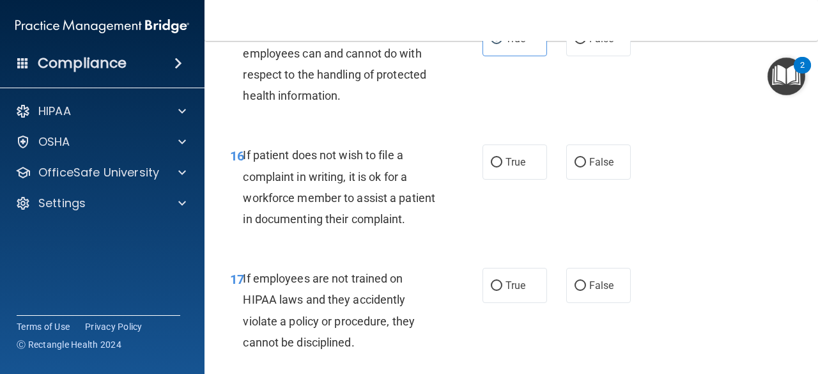
scroll to position [2272, 0]
click at [490, 179] on label "True" at bounding box center [514, 161] width 65 height 35
click at [491, 167] on input "True" at bounding box center [496, 162] width 11 height 10
radio input "true"
click at [493, 179] on label "True" at bounding box center [514, 161] width 65 height 35
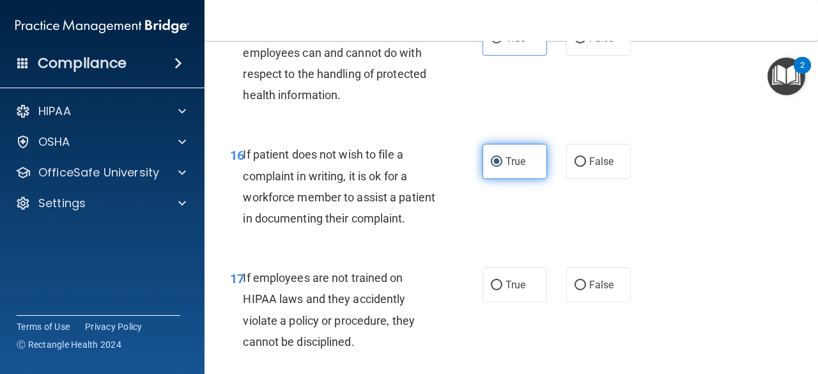
click at [493, 167] on input "True" at bounding box center [496, 162] width 11 height 10
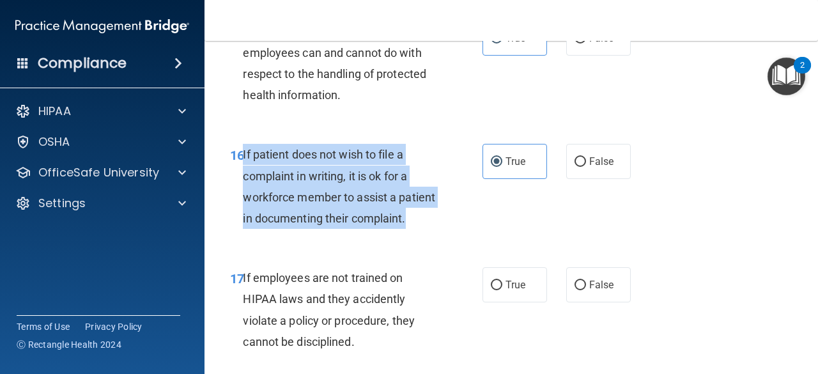
drag, startPoint x: 243, startPoint y: 193, endPoint x: 298, endPoint y: 282, distance: 104.7
click at [298, 229] on div "If patient does not wish to file a complaint in writing, it is ok for a workfor…" at bounding box center [345, 186] width 204 height 85
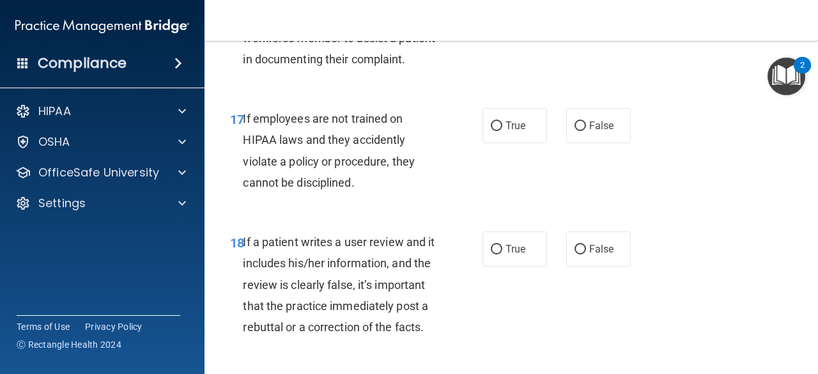
scroll to position [2535, 0]
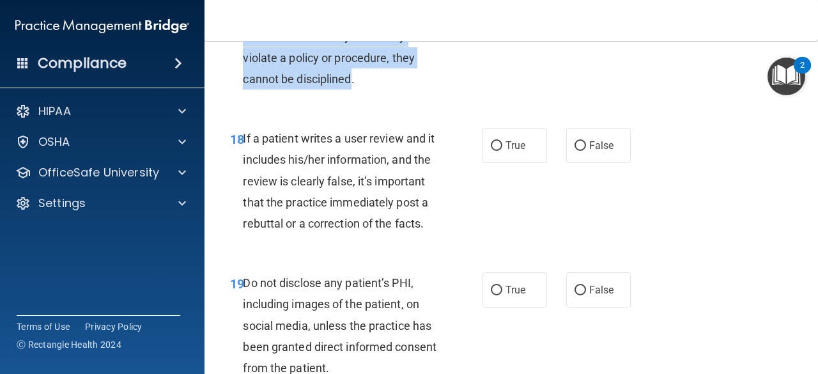
drag, startPoint x: 241, startPoint y: 80, endPoint x: 355, endPoint y: 146, distance: 131.7
click at [355, 96] on div "17 If employees are not trained on HIPAA laws and they accidently violate a pol…" at bounding box center [356, 49] width 291 height 91
copy div "If employees are not trained on HIPAA laws and they accidently violate a policy…"
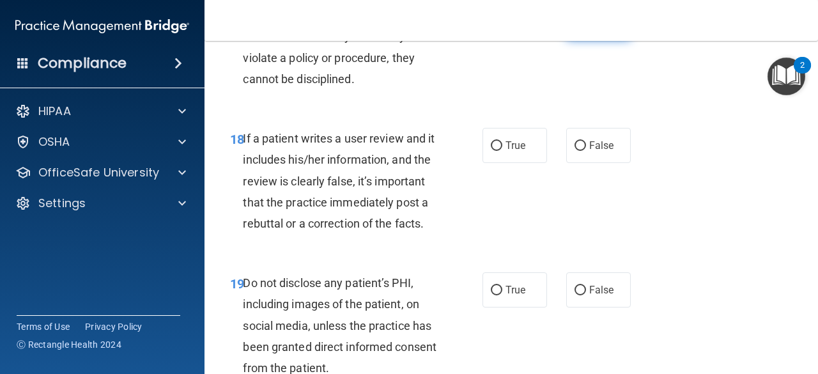
click at [598, 28] on span "False" at bounding box center [601, 22] width 25 height 12
click at [586, 27] on input "False" at bounding box center [579, 23] width 11 height 10
radio input "true"
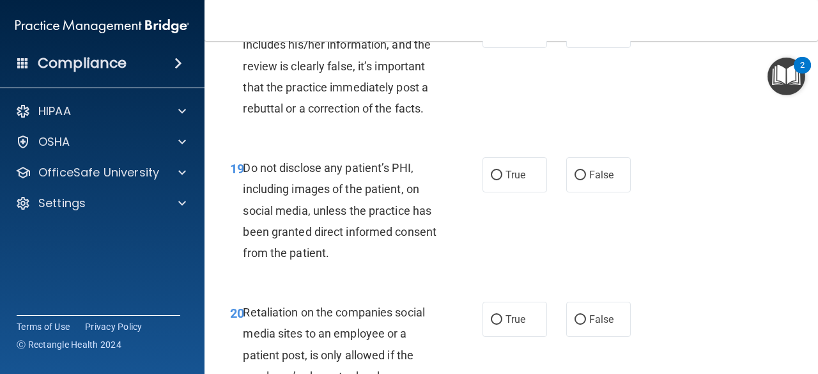
scroll to position [2659, 0]
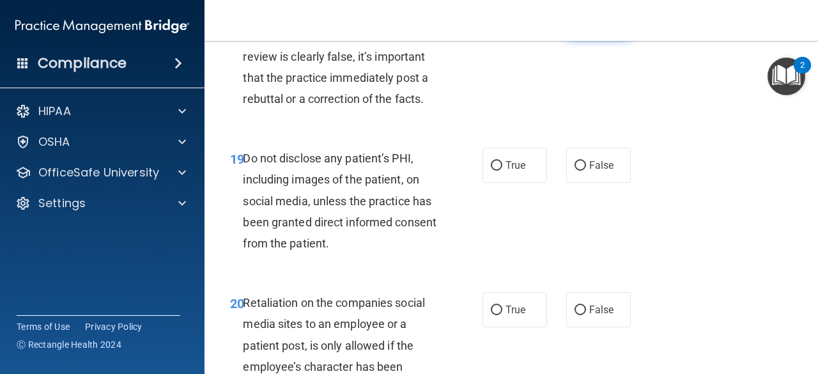
click at [595, 38] on label "False" at bounding box center [598, 20] width 65 height 35
click at [586, 26] on input "False" at bounding box center [579, 22] width 11 height 10
radio input "true"
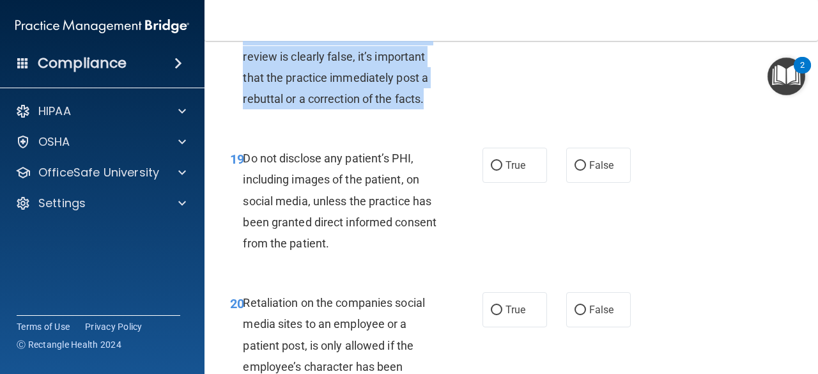
drag, startPoint x: 241, startPoint y: 77, endPoint x: 359, endPoint y: 188, distance: 161.3
click at [359, 116] on div "18 If a patient writes a user review and it includes his/her information, and t…" at bounding box center [356, 59] width 291 height 112
copy div "If a patient writes a user review and it includes his/her information, and the …"
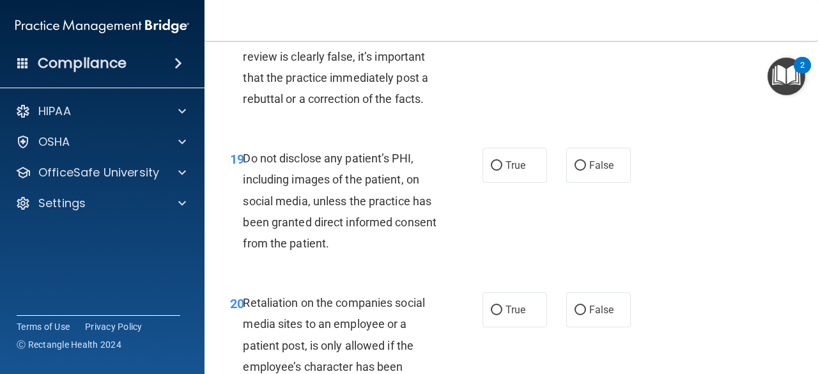
click at [420, 248] on div "Do not disclose any patient’s PHI, including images of the patient, on social m…" at bounding box center [345, 201] width 204 height 106
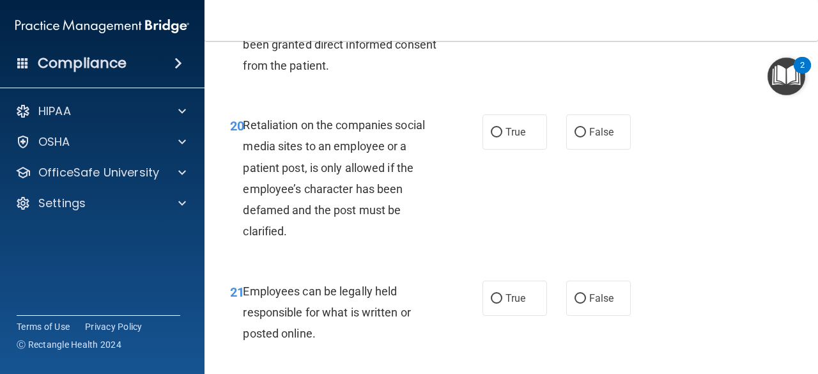
scroll to position [2837, 0]
radio input "true"
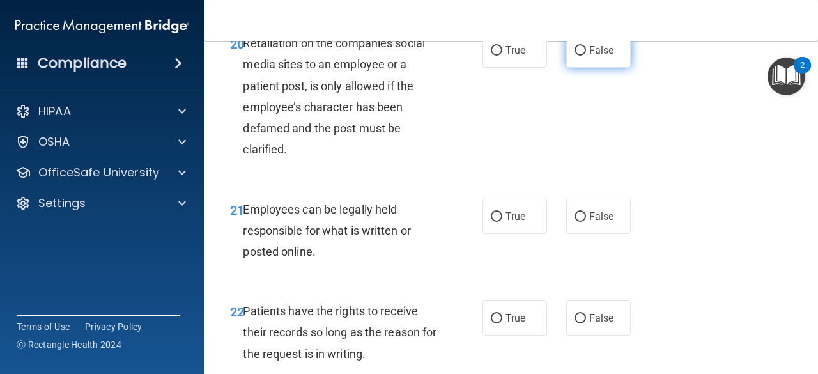
click at [571, 68] on label "False" at bounding box center [598, 50] width 65 height 35
click at [574, 56] on input "False" at bounding box center [579, 51] width 11 height 10
radio input "true"
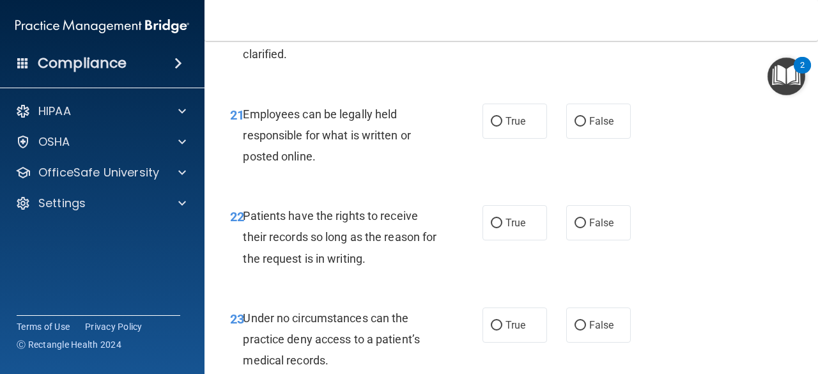
scroll to position [3014, 0]
click at [511, 126] on span "True" at bounding box center [515, 120] width 20 height 12
click at [502, 126] on input "True" at bounding box center [496, 121] width 11 height 10
radio input "true"
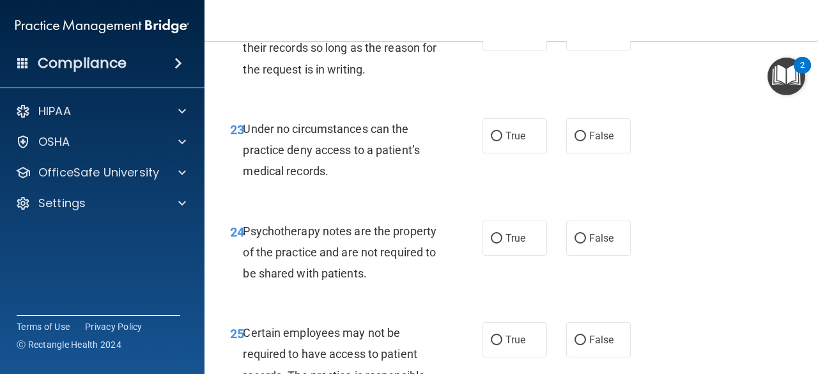
scroll to position [3202, 0]
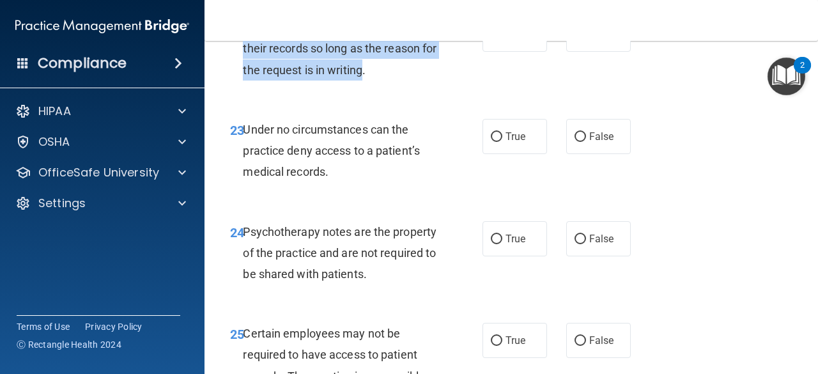
drag, startPoint x: 245, startPoint y: 112, endPoint x: 382, endPoint y: 155, distance: 143.4
click at [382, 76] on span "Patients have the rights to receive their records so long as the reason for the…" at bounding box center [340, 48] width 194 height 56
copy span "Patients have the rights to receive their records so long as the reason for the…"
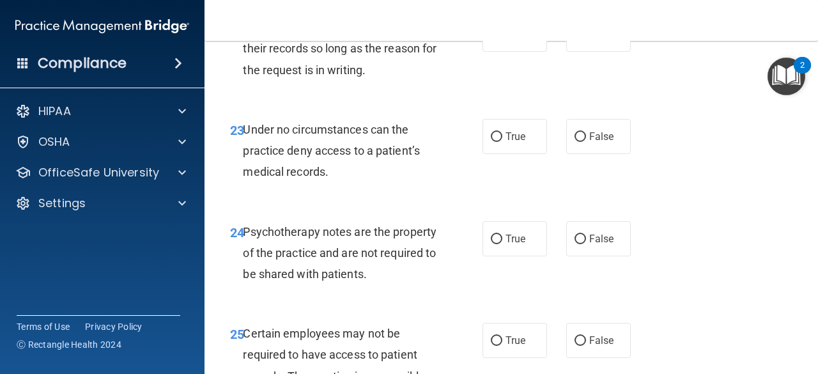
click at [580, 103] on div "22 Patients have the rights to receive their records so long as the reason for …" at bounding box center [510, 52] width 581 height 102
click at [577, 40] on input "False" at bounding box center [579, 35] width 11 height 10
radio input "true"
click at [426, 80] on div "Patients have the rights to receive their records so long as the reason for the…" at bounding box center [345, 49] width 204 height 64
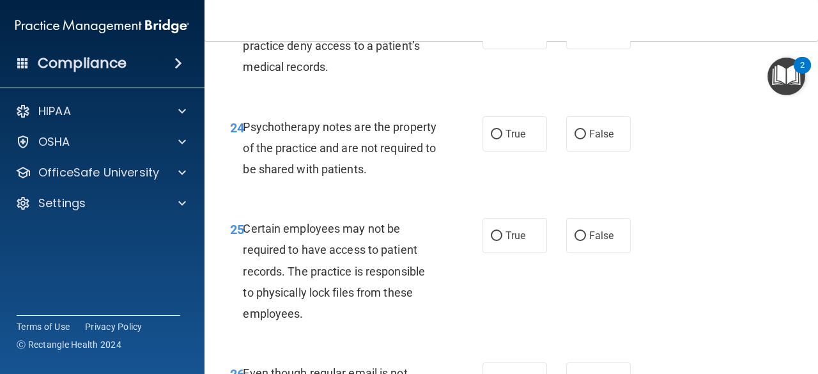
scroll to position [3311, 0]
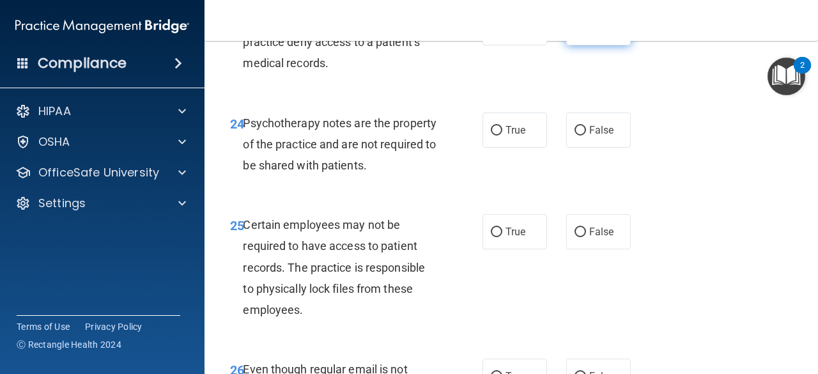
click at [576, 45] on label "False" at bounding box center [598, 27] width 65 height 35
click at [576, 33] on input "False" at bounding box center [579, 29] width 11 height 10
radio input "true"
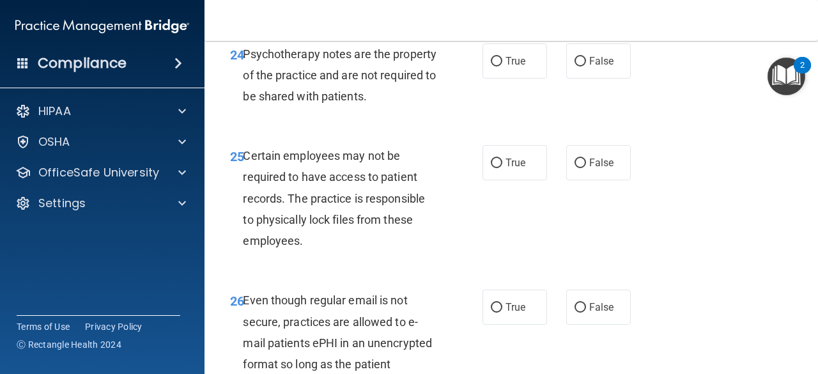
scroll to position [3383, 0]
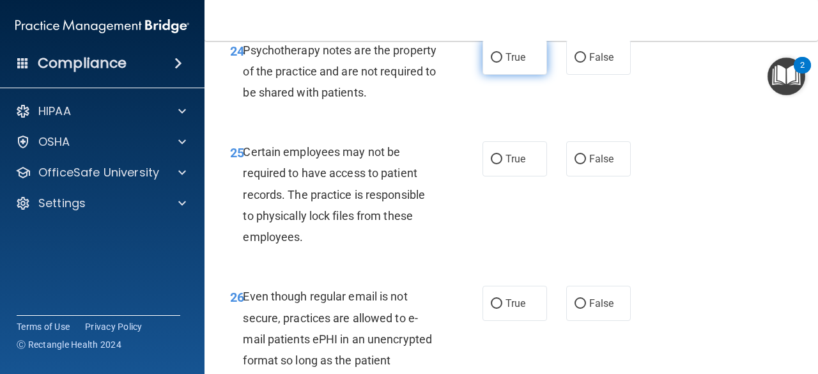
click at [518, 75] on label "True" at bounding box center [514, 57] width 65 height 35
click at [502, 63] on input "True" at bounding box center [496, 58] width 11 height 10
radio input "true"
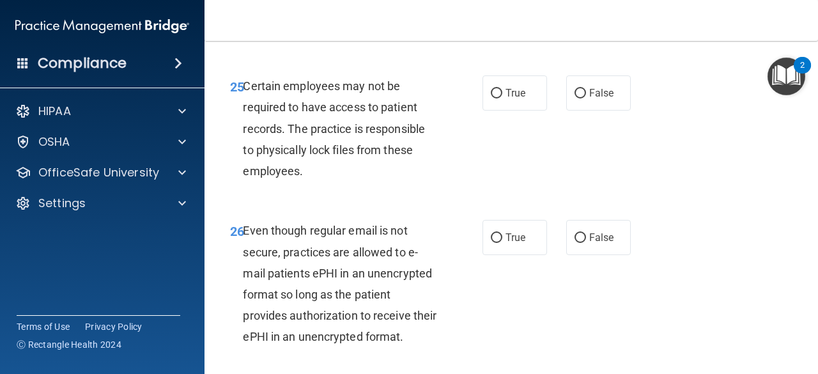
scroll to position [3467, 0]
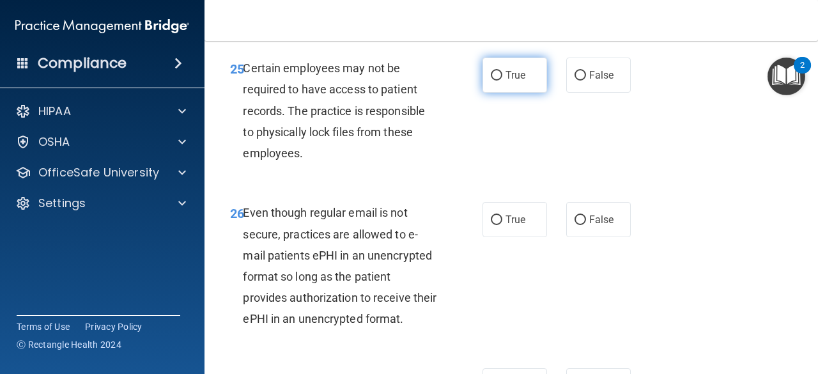
click at [498, 93] on label "True" at bounding box center [514, 74] width 65 height 35
click at [498, 80] on input "True" at bounding box center [496, 76] width 11 height 10
radio input "true"
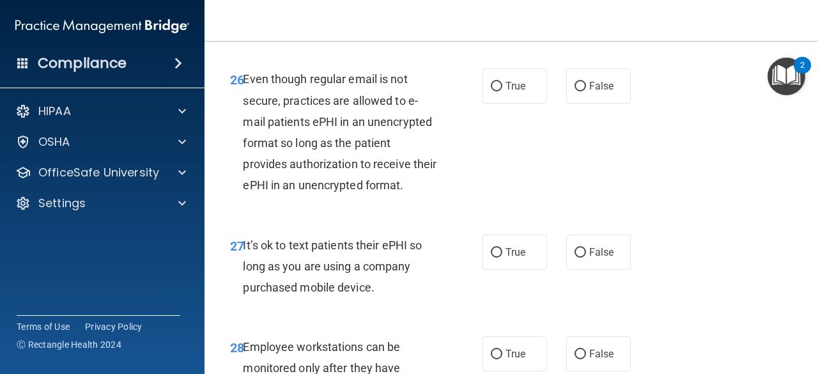
scroll to position [3601, 0]
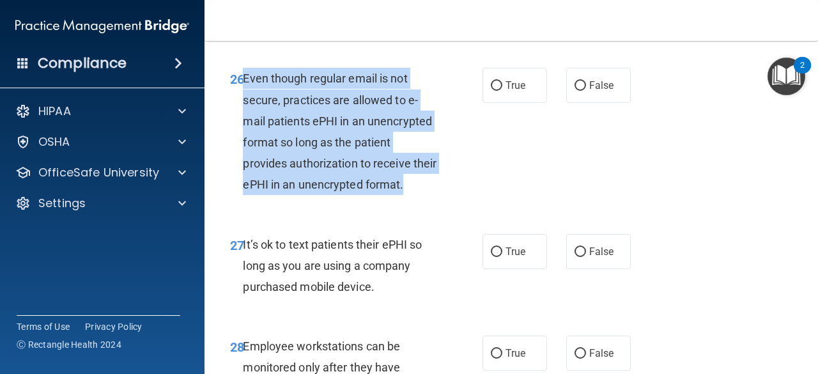
drag, startPoint x: 245, startPoint y: 160, endPoint x: 431, endPoint y: 266, distance: 213.7
click at [431, 195] on div "Even though regular email is not secure, practices are allowed to e-mail patien…" at bounding box center [345, 131] width 204 height 127
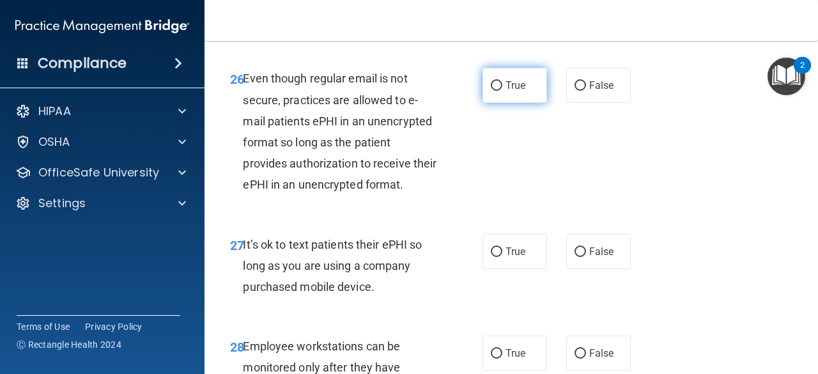
click at [498, 103] on label "True" at bounding box center [514, 85] width 65 height 35
click at [498, 91] on input "True" at bounding box center [496, 86] width 11 height 10
radio input "true"
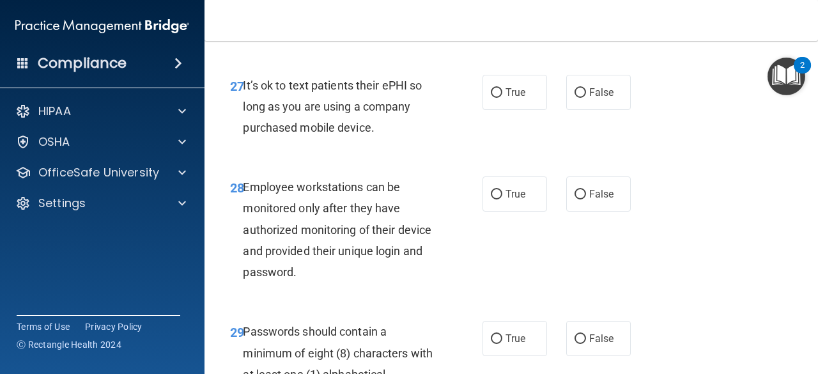
scroll to position [3765, 0]
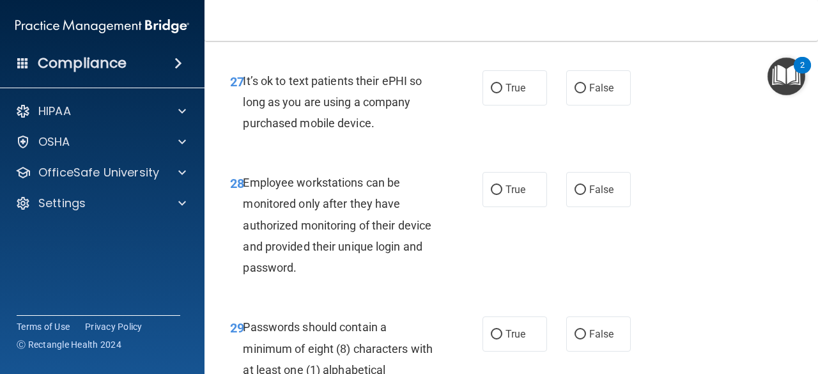
click at [459, 247] on div "28 Employee workstations can be monitored only after they have authorized monit…" at bounding box center [510, 228] width 581 height 144
click at [508, 94] on span "True" at bounding box center [515, 88] width 20 height 12
click at [502, 93] on input "True" at bounding box center [496, 89] width 11 height 10
radio input "true"
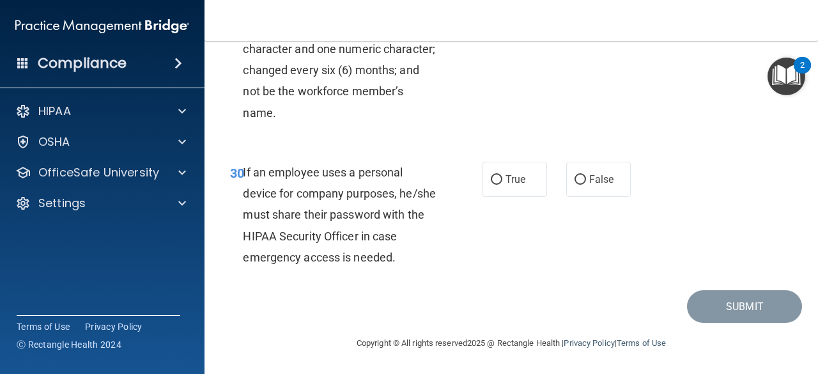
scroll to position [4190, 0]
click at [494, 181] on input "True" at bounding box center [496, 180] width 11 height 10
radio input "true"
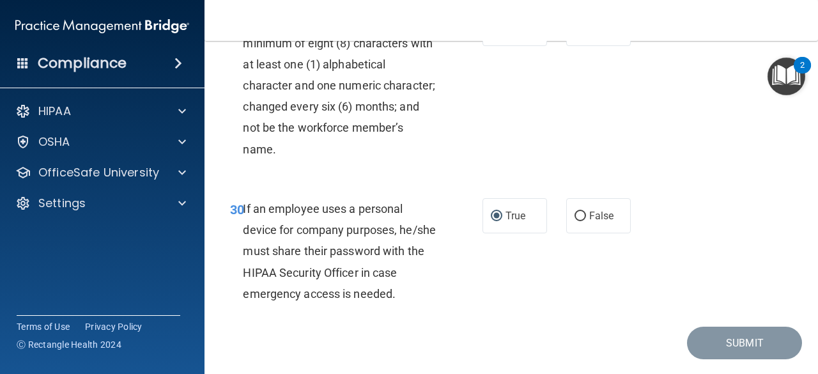
scroll to position [4069, 0]
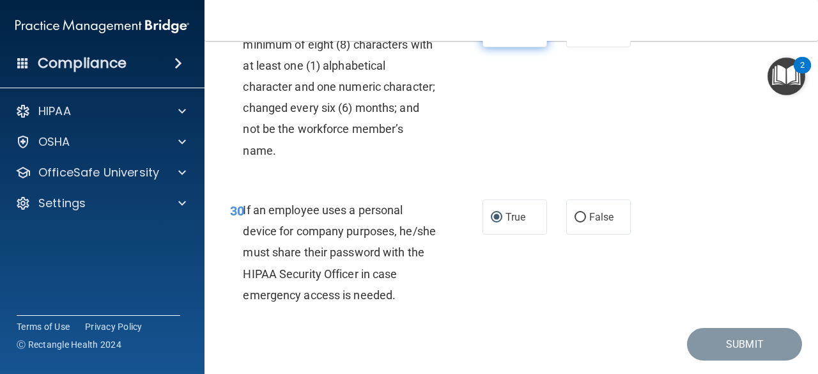
click at [497, 47] on label "True" at bounding box center [514, 29] width 65 height 35
click at [497, 35] on input "True" at bounding box center [496, 31] width 11 height 10
radio input "true"
click at [589, 36] on span "False" at bounding box center [601, 30] width 25 height 12
click at [586, 35] on input "False" at bounding box center [579, 31] width 11 height 10
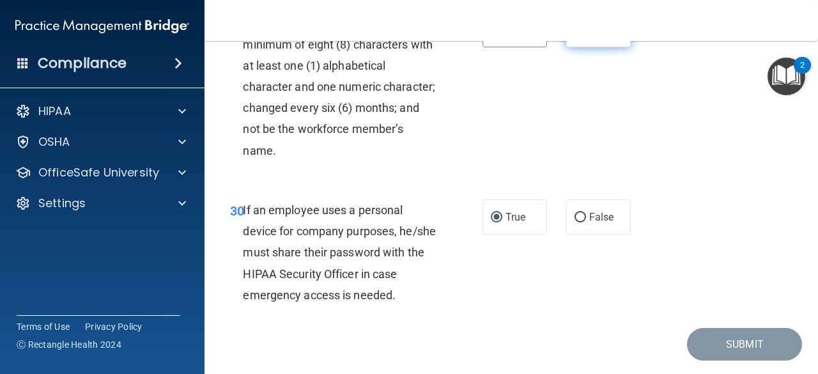
radio input "true"
radio input "false"
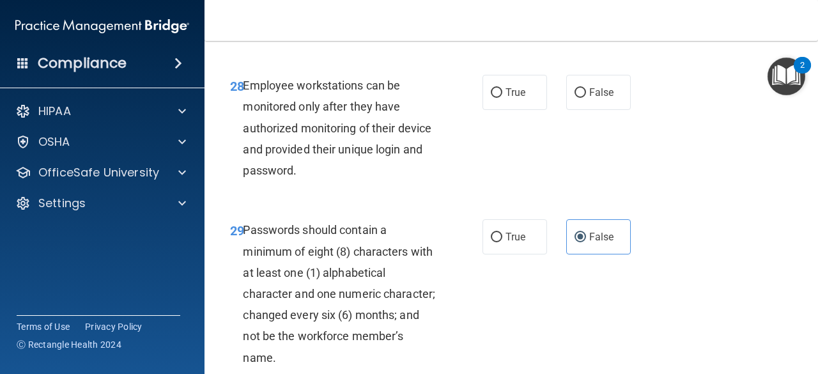
scroll to position [3861, 0]
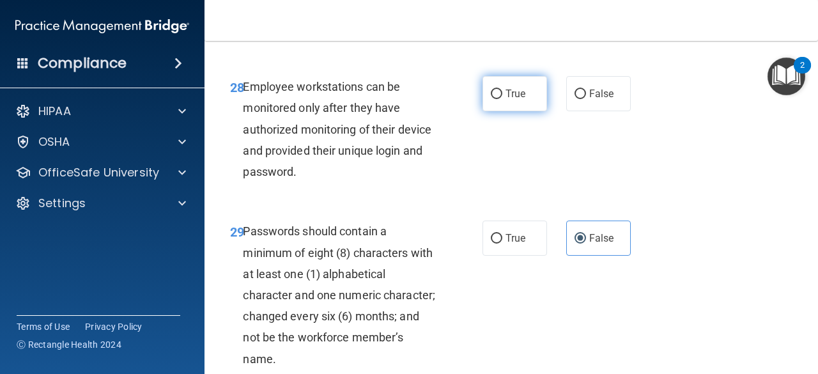
click at [535, 111] on label "True" at bounding box center [514, 93] width 65 height 35
click at [502, 99] on input "True" at bounding box center [496, 94] width 11 height 10
radio input "true"
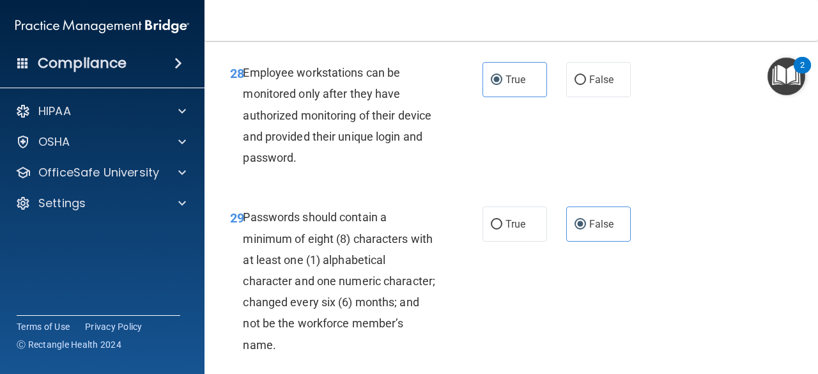
scroll to position [3881, 0]
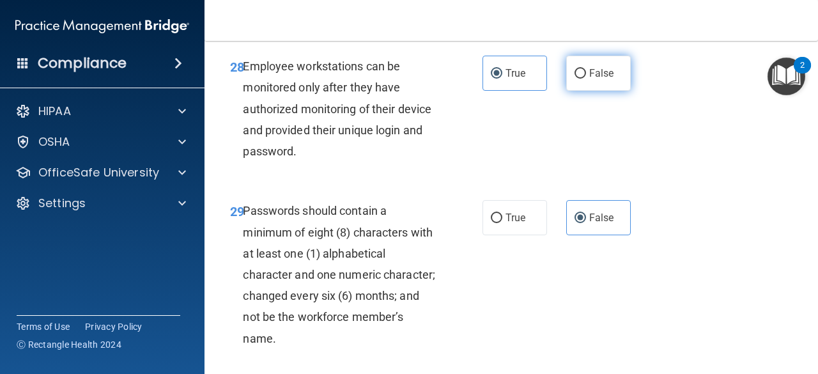
click at [600, 91] on label "False" at bounding box center [598, 73] width 65 height 35
click at [586, 79] on input "False" at bounding box center [579, 74] width 11 height 10
radio input "true"
radio input "false"
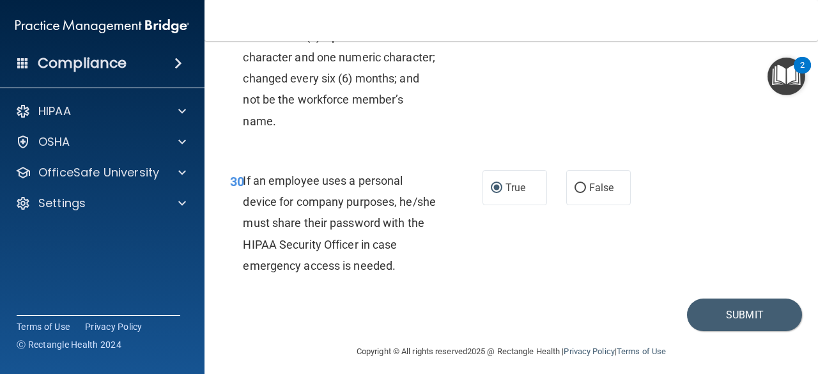
scroll to position [4190, 0]
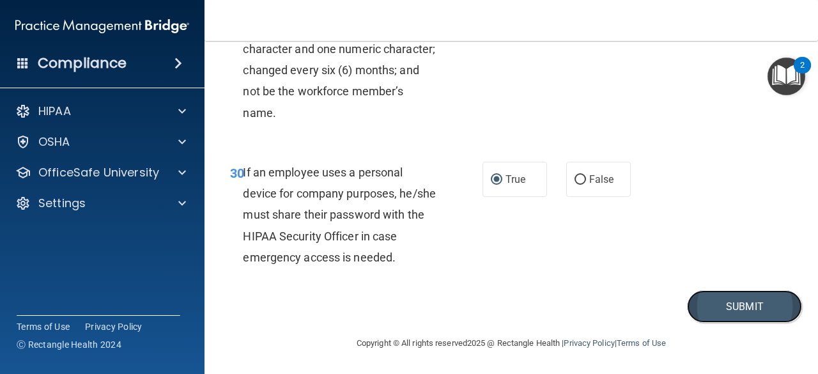
click at [710, 312] on button "Submit" at bounding box center [744, 306] width 115 height 33
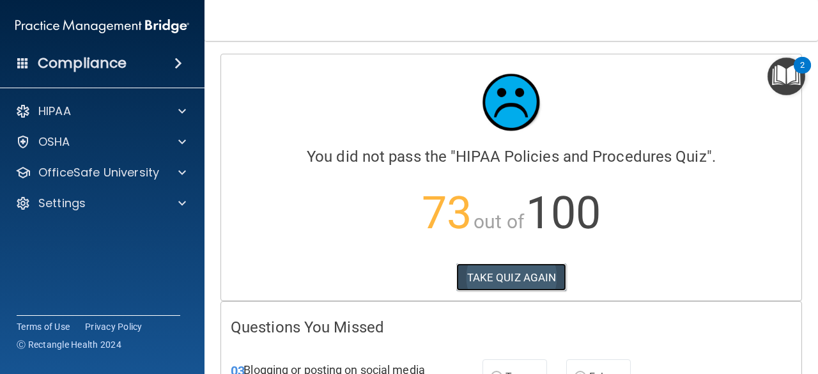
click at [535, 278] on button "TAKE QUIZ AGAIN" at bounding box center [511, 277] width 111 height 28
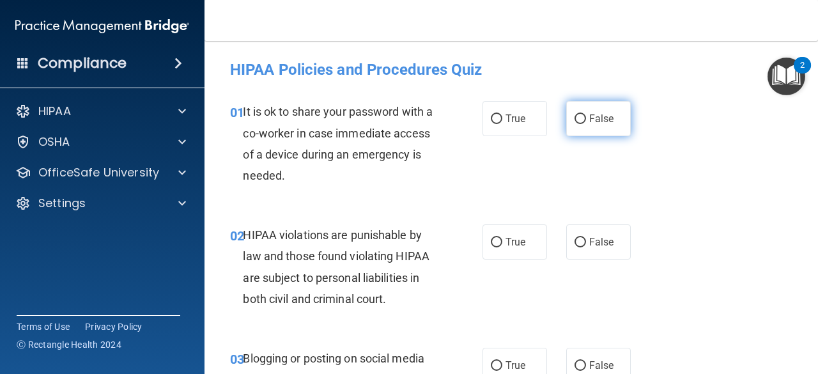
click at [591, 111] on label "False" at bounding box center [598, 118] width 65 height 35
click at [586, 114] on input "False" at bounding box center [579, 119] width 11 height 10
radio input "true"
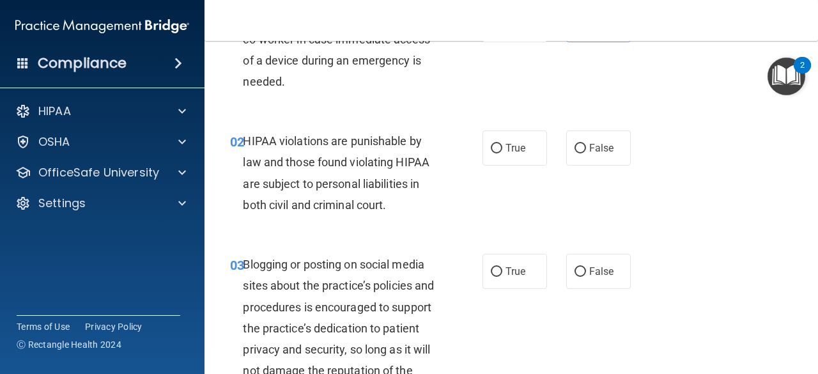
scroll to position [95, 0]
click at [505, 144] on span "True" at bounding box center [515, 147] width 20 height 12
click at [502, 144] on input "True" at bounding box center [496, 148] width 11 height 10
radio input "true"
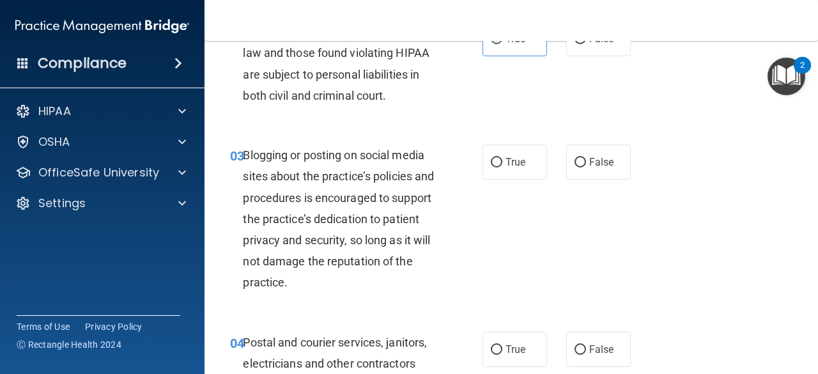
scroll to position [204, 0]
click at [581, 168] on label "False" at bounding box center [598, 161] width 65 height 35
click at [581, 167] on input "False" at bounding box center [579, 162] width 11 height 10
radio input "true"
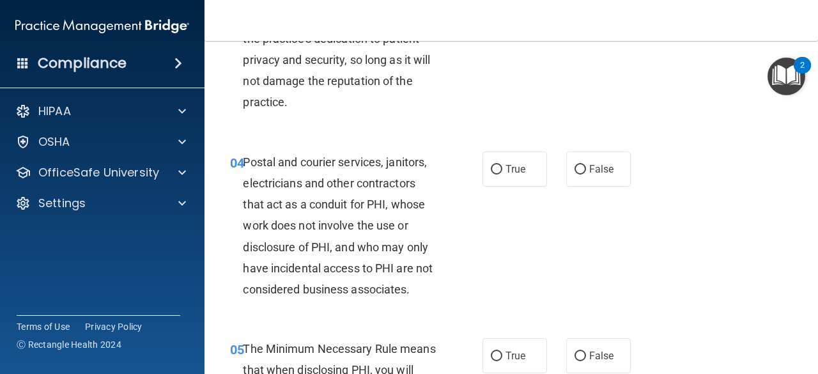
scroll to position [385, 0]
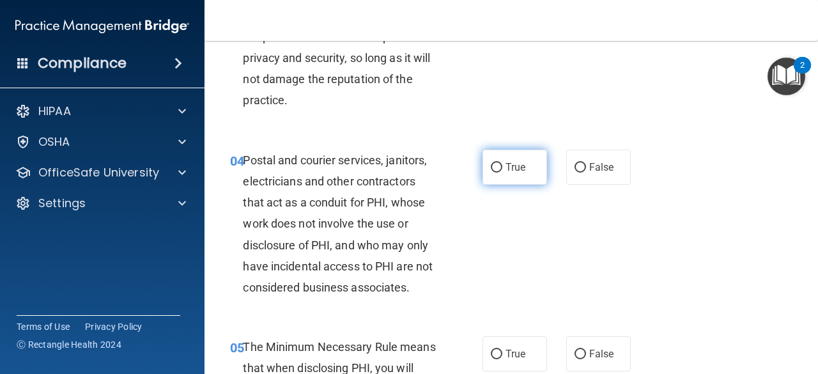
click at [521, 178] on label "True" at bounding box center [514, 166] width 65 height 35
click at [502, 172] on input "True" at bounding box center [496, 168] width 11 height 10
radio input "true"
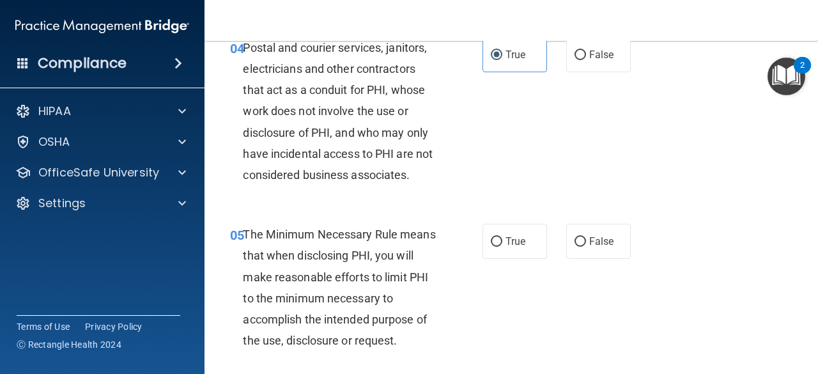
scroll to position [498, 0]
click at [514, 251] on label "True" at bounding box center [514, 240] width 65 height 35
click at [502, 246] on input "True" at bounding box center [496, 241] width 11 height 10
radio input "true"
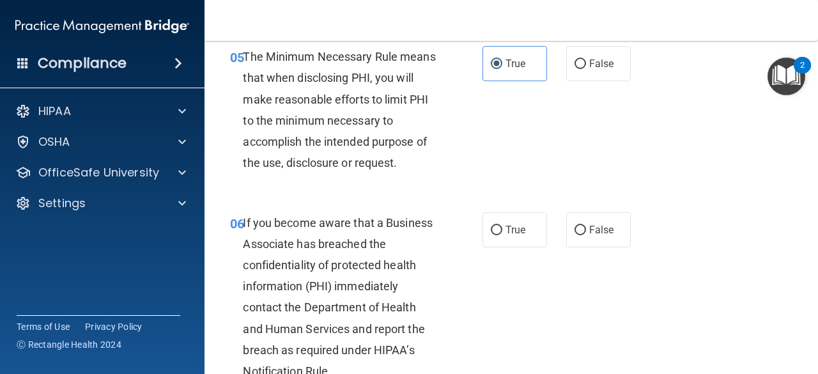
scroll to position [677, 0]
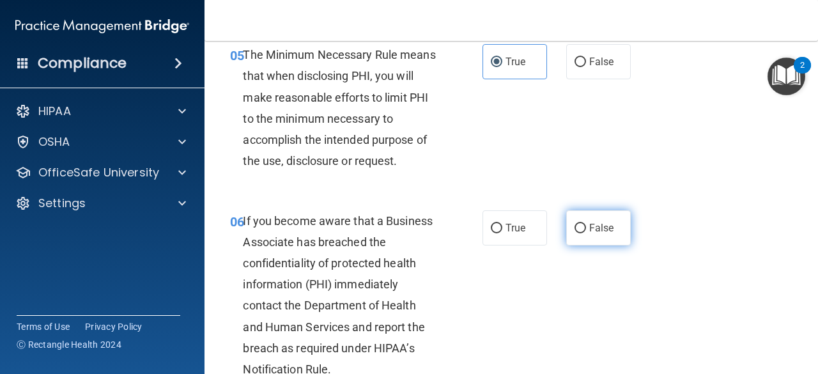
click at [583, 243] on label "False" at bounding box center [598, 227] width 65 height 35
click at [583, 233] on input "False" at bounding box center [579, 229] width 11 height 10
radio input "true"
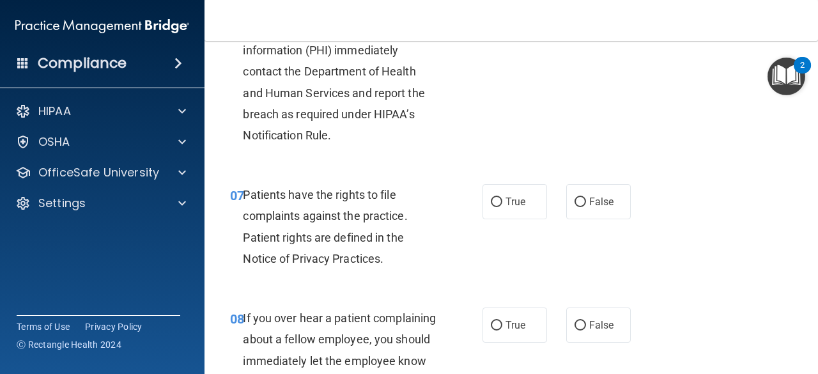
scroll to position [912, 0]
click at [507, 202] on span "True" at bounding box center [515, 201] width 20 height 12
click at [502, 202] on input "True" at bounding box center [496, 202] width 11 height 10
radio input "true"
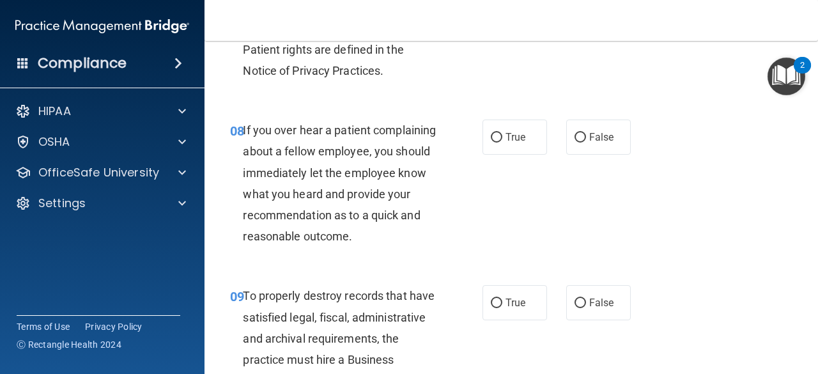
scroll to position [1099, 0]
click at [585, 152] on label "False" at bounding box center [598, 136] width 65 height 35
click at [585, 142] on input "False" at bounding box center [579, 137] width 11 height 10
radio input "true"
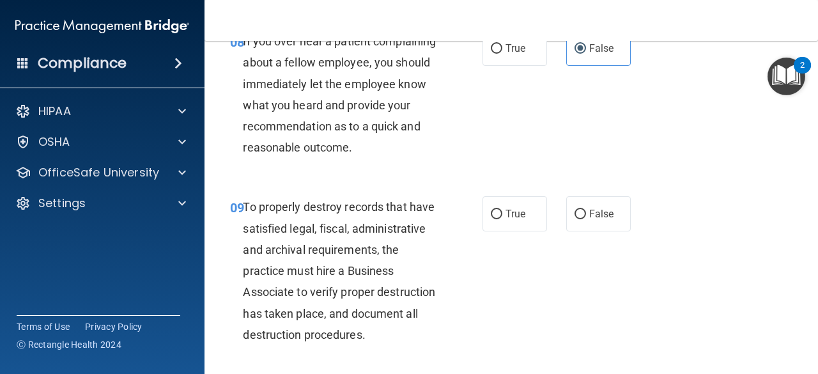
scroll to position [1212, 0]
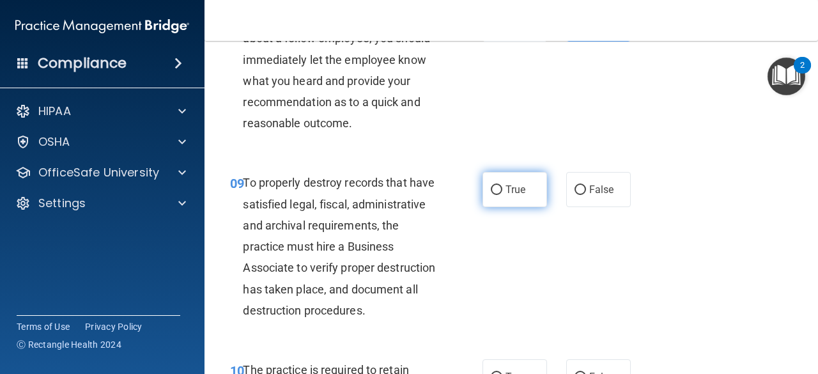
click at [496, 201] on label "True" at bounding box center [514, 189] width 65 height 35
click at [496, 195] on input "True" at bounding box center [496, 190] width 11 height 10
radio input "true"
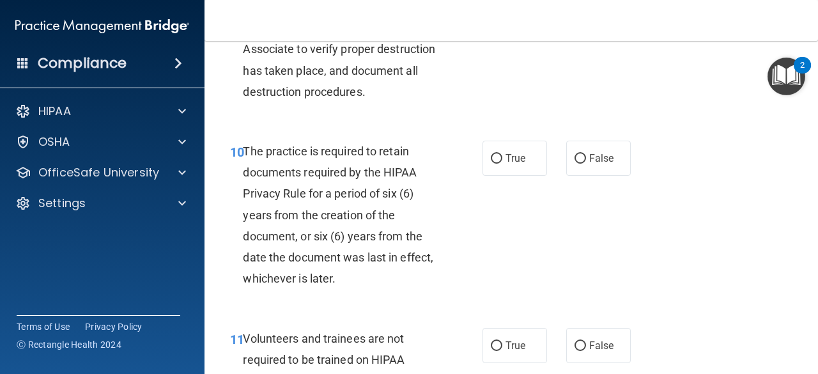
scroll to position [1450, 0]
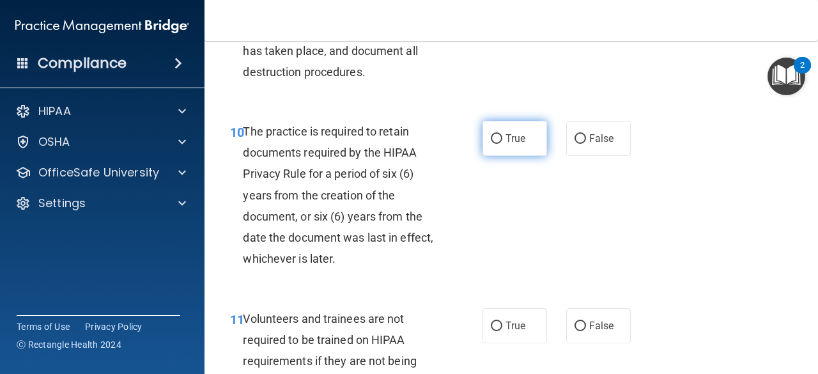
click at [515, 156] on label "True" at bounding box center [514, 138] width 65 height 35
click at [502, 144] on input "True" at bounding box center [496, 139] width 11 height 10
radio input "true"
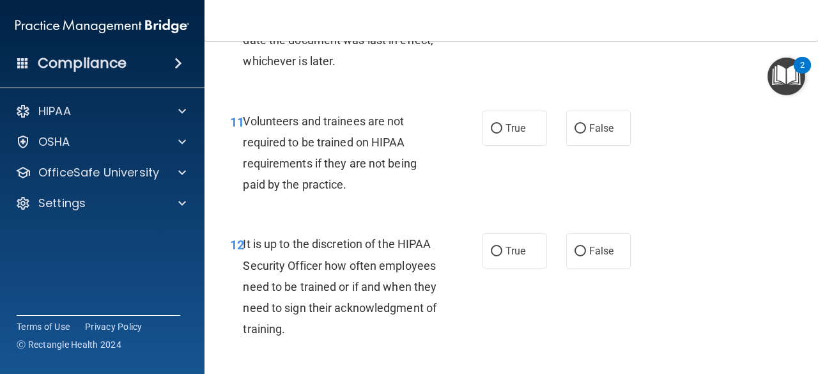
scroll to position [1647, 0]
click at [585, 146] on label "False" at bounding box center [598, 128] width 65 height 35
click at [585, 134] on input "False" at bounding box center [579, 130] width 11 height 10
radio input "true"
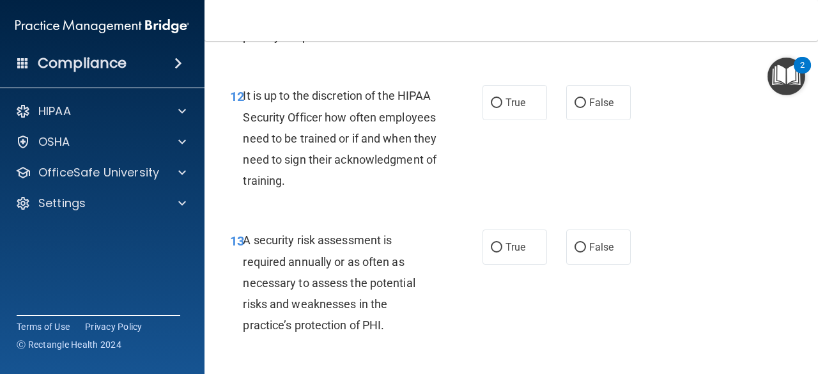
scroll to position [1796, 0]
click at [598, 108] on span "False" at bounding box center [601, 102] width 25 height 12
click at [586, 107] on input "False" at bounding box center [579, 103] width 11 height 10
radio input "true"
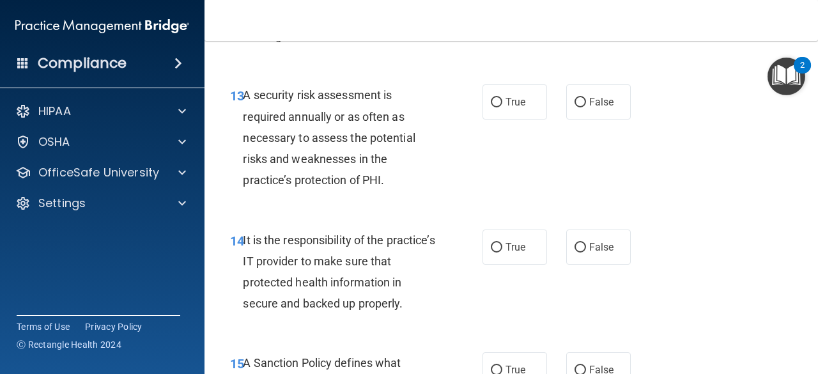
scroll to position [1956, 0]
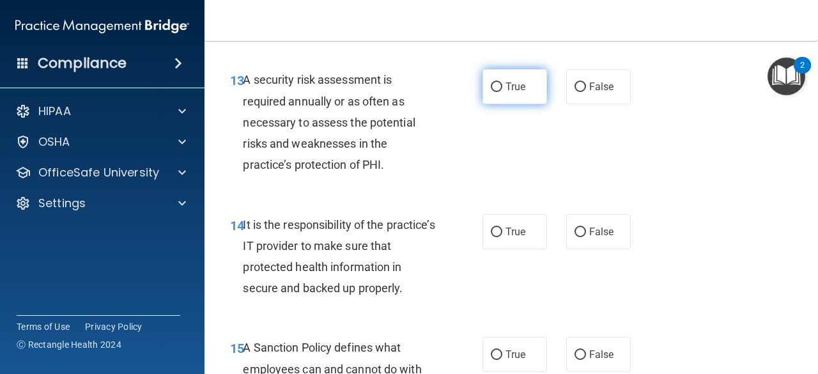
click at [511, 104] on label "True" at bounding box center [514, 86] width 65 height 35
click at [502, 92] on input "True" at bounding box center [496, 87] width 11 height 10
radio input "true"
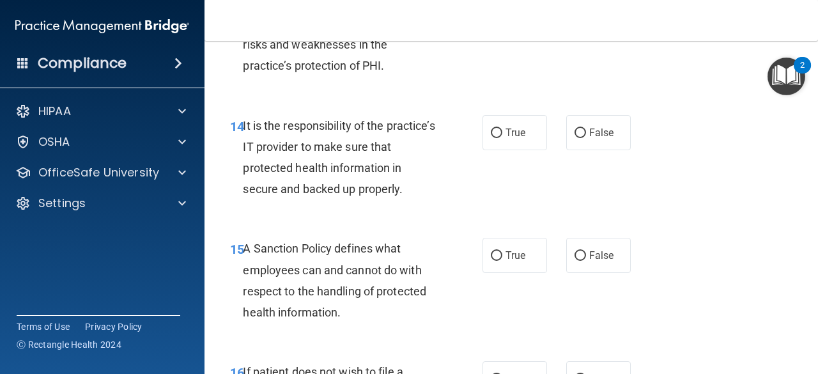
scroll to position [2056, 0]
click at [579, 137] on input "False" at bounding box center [579, 133] width 11 height 10
radio input "true"
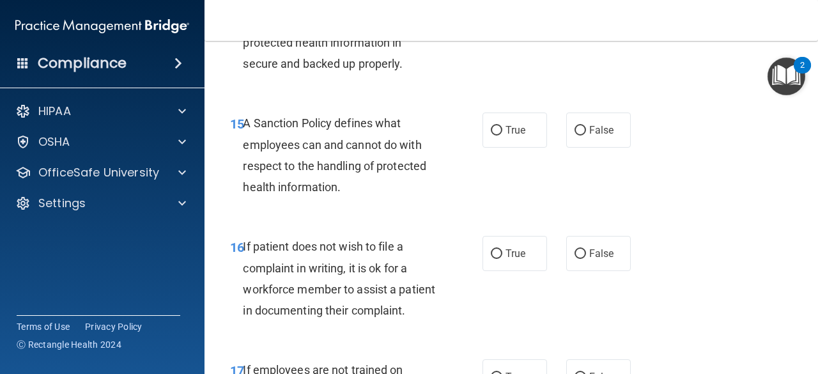
scroll to position [2181, 0]
click at [581, 147] on label "False" at bounding box center [598, 129] width 65 height 35
click at [581, 135] on input "False" at bounding box center [579, 130] width 11 height 10
radio input "true"
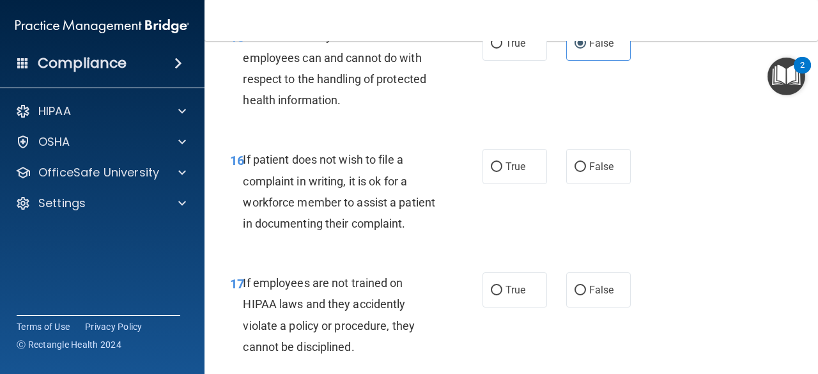
scroll to position [2272, 0]
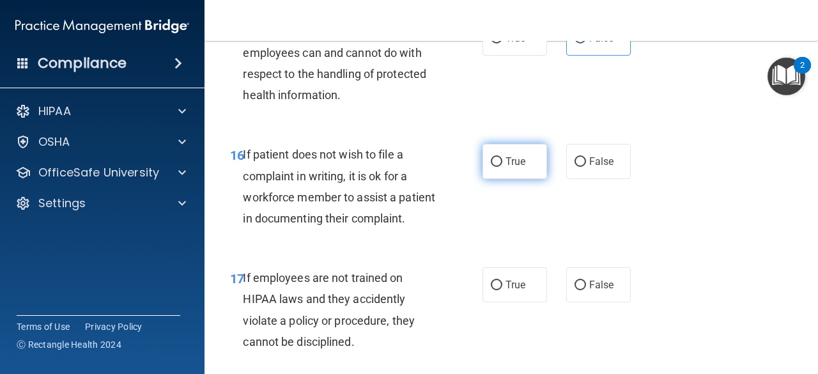
click at [510, 167] on span "True" at bounding box center [515, 161] width 20 height 12
click at [502, 167] on input "True" at bounding box center [496, 162] width 11 height 10
radio input "true"
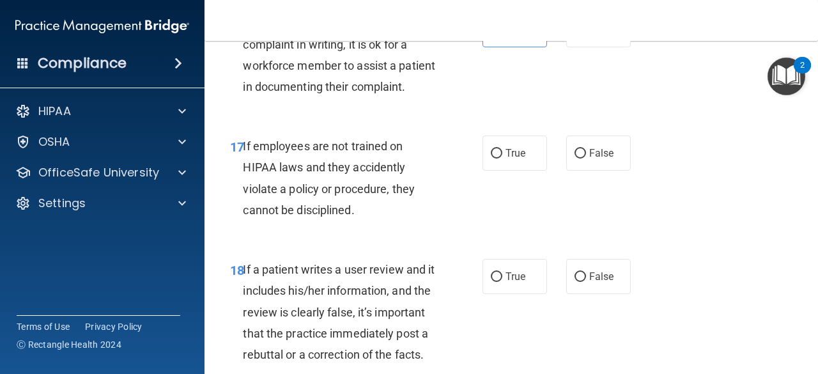
scroll to position [2438, 0]
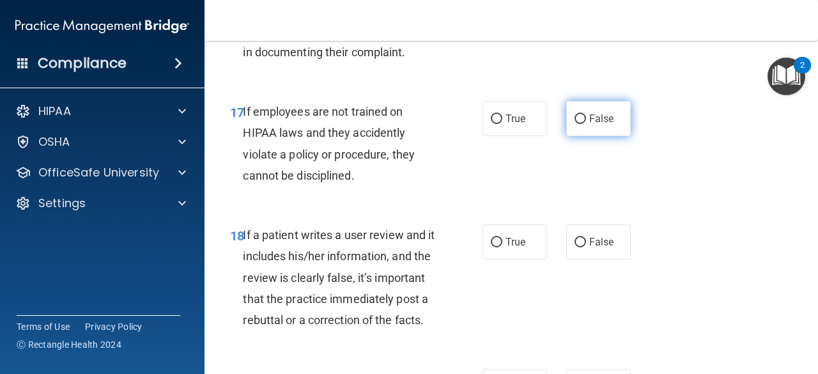
click at [589, 125] on span "False" at bounding box center [601, 118] width 25 height 12
click at [585, 124] on input "False" at bounding box center [579, 119] width 11 height 10
radio input "true"
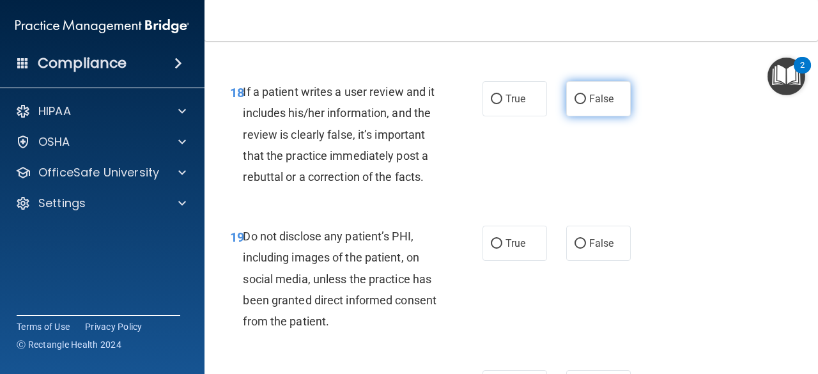
click at [600, 105] on span "False" at bounding box center [601, 99] width 25 height 12
click at [586, 104] on input "False" at bounding box center [579, 100] width 11 height 10
radio input "true"
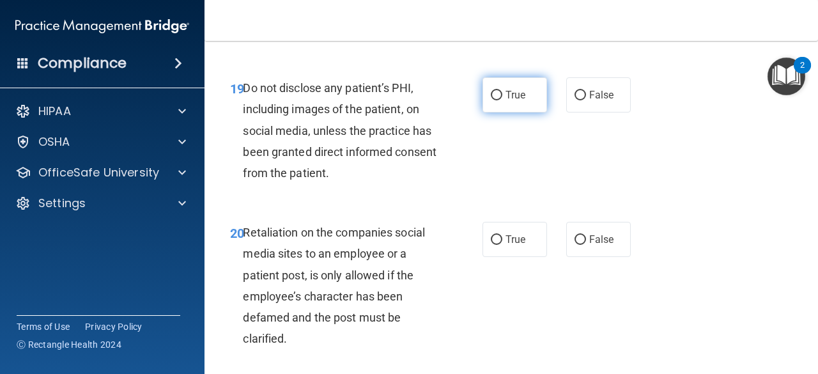
click at [512, 101] on span "True" at bounding box center [515, 95] width 20 height 12
click at [502, 100] on input "True" at bounding box center [496, 96] width 11 height 10
radio input "true"
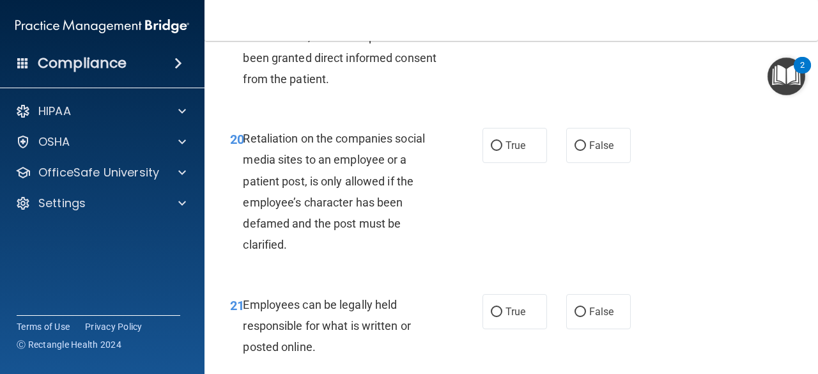
scroll to position [2880, 0]
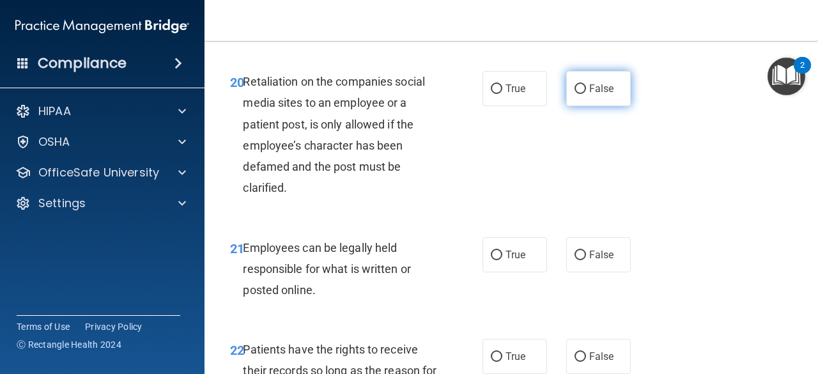
click at [597, 95] on span "False" at bounding box center [601, 88] width 25 height 12
click at [586, 94] on input "False" at bounding box center [579, 89] width 11 height 10
radio input "true"
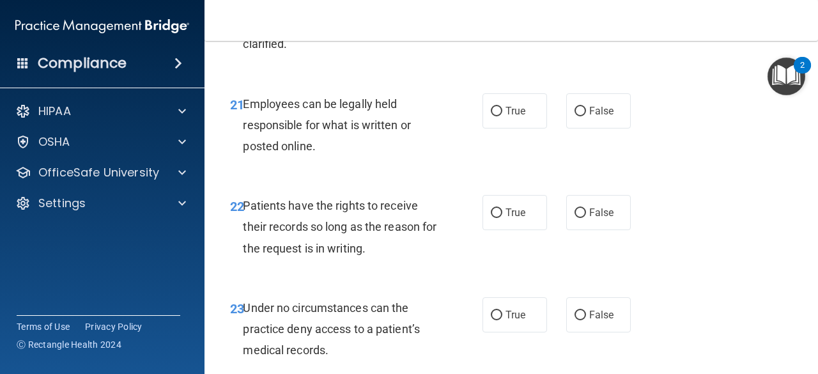
scroll to position [3026, 0]
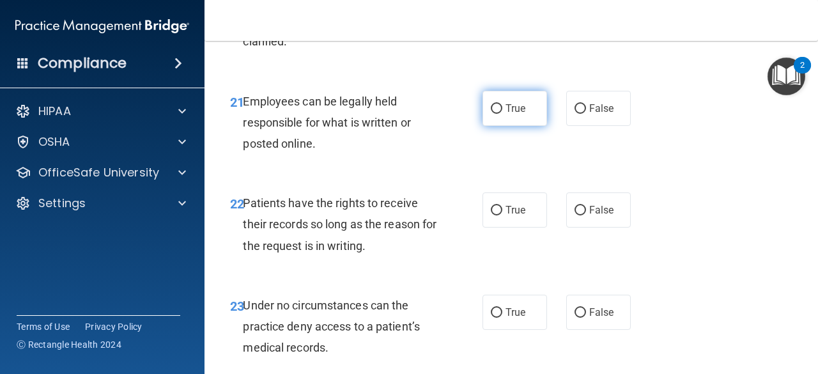
click at [499, 126] on label "True" at bounding box center [514, 108] width 65 height 35
click at [499, 114] on input "True" at bounding box center [496, 109] width 11 height 10
radio input "true"
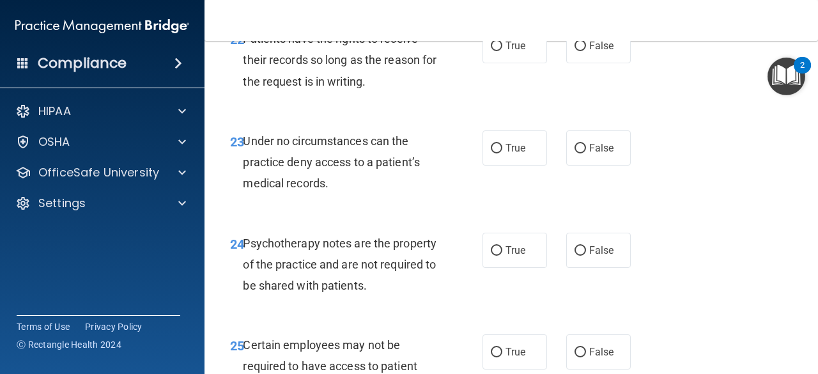
scroll to position [3191, 0]
click at [577, 50] on input "False" at bounding box center [579, 46] width 11 height 10
radio input "true"
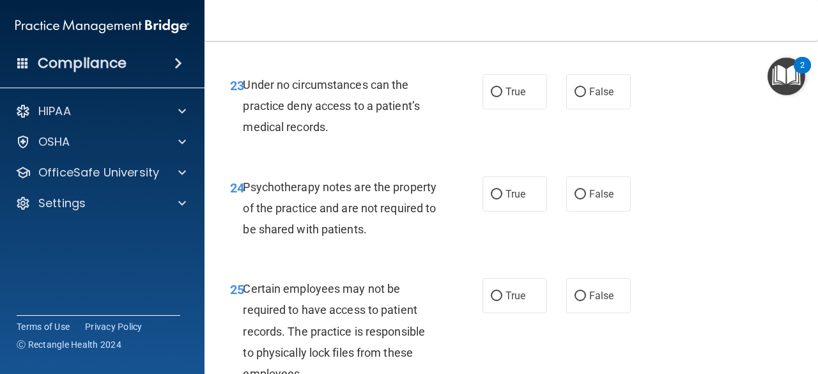
scroll to position [3249, 0]
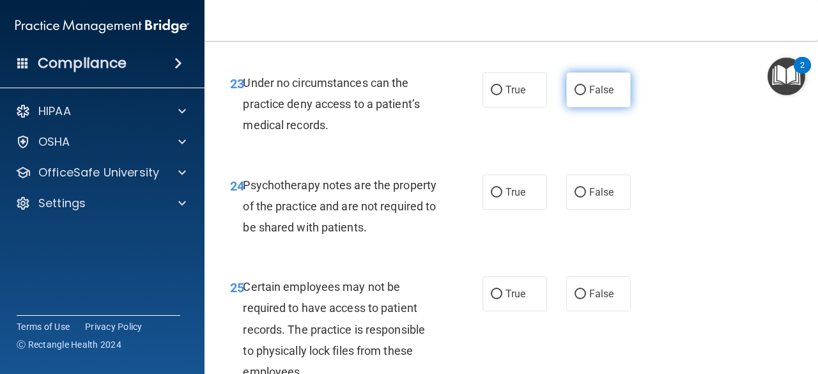
click at [568, 107] on label "False" at bounding box center [598, 89] width 65 height 35
click at [574, 95] on input "False" at bounding box center [579, 91] width 11 height 10
radio input "true"
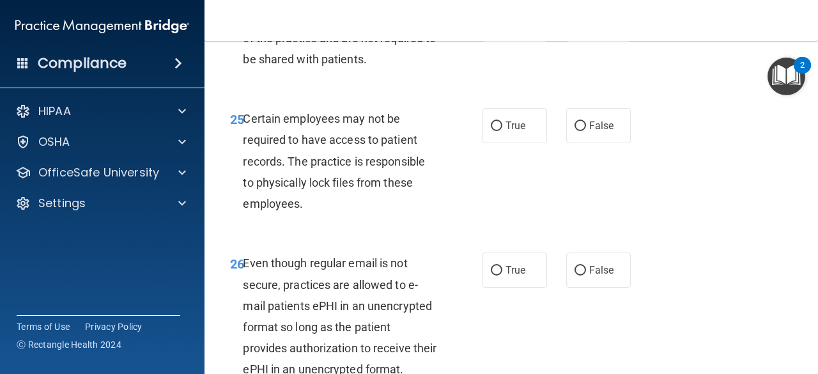
scroll to position [3417, 0]
click at [509, 29] on span "True" at bounding box center [515, 23] width 20 height 12
click at [502, 29] on input "True" at bounding box center [496, 24] width 11 height 10
radio input "true"
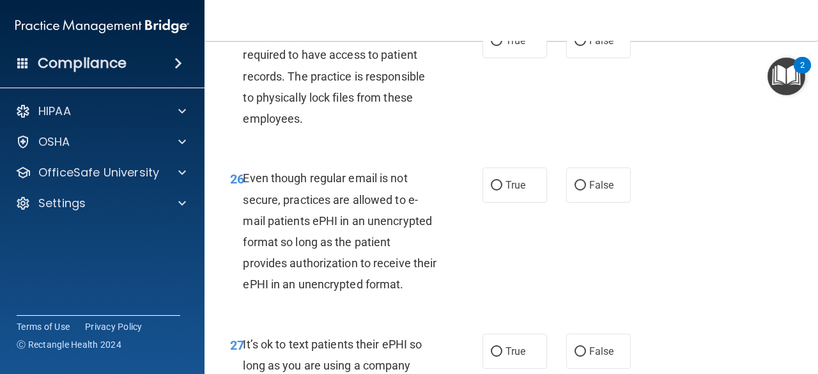
scroll to position [3502, 0]
click at [508, 46] on span "True" at bounding box center [515, 40] width 20 height 12
click at [502, 45] on input "True" at bounding box center [496, 41] width 11 height 10
radio input "true"
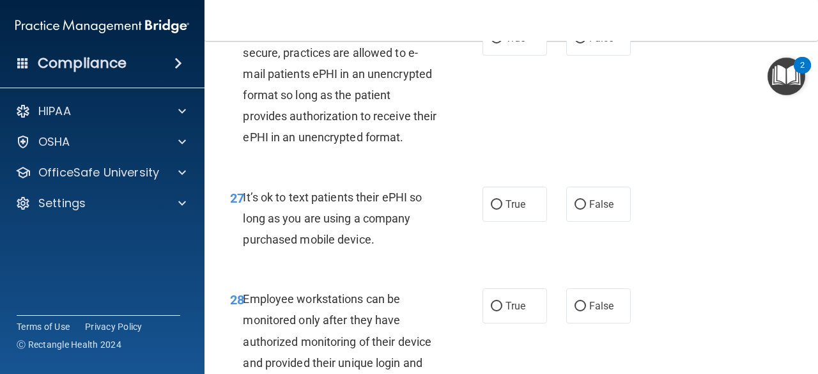
scroll to position [3649, 0]
click at [511, 43] on span "True" at bounding box center [515, 37] width 20 height 12
click at [502, 43] on input "True" at bounding box center [496, 38] width 11 height 10
radio input "true"
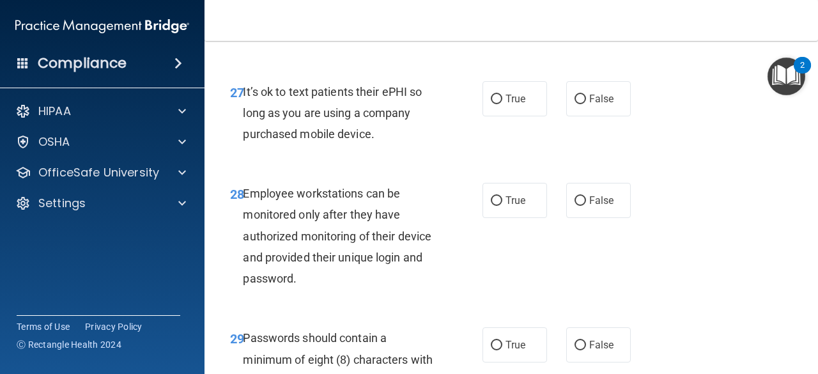
scroll to position [3755, 0]
click at [567, 116] on label "False" at bounding box center [598, 97] width 65 height 35
click at [574, 103] on input "False" at bounding box center [579, 99] width 11 height 10
radio input "true"
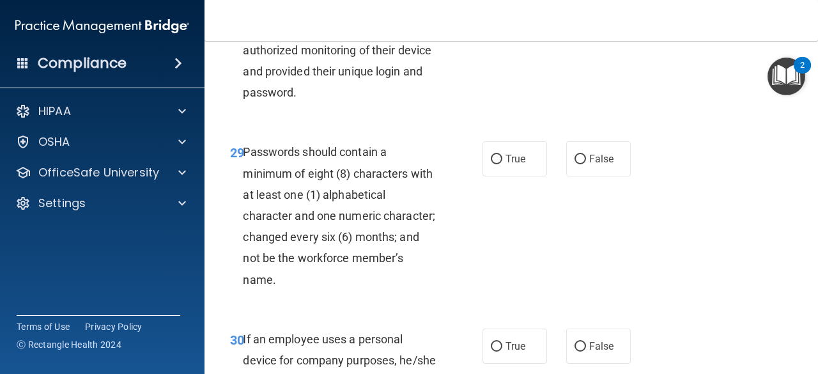
scroll to position [3941, 0]
click at [575, 31] on label "False" at bounding box center [598, 13] width 65 height 35
click at [575, 19] on input "False" at bounding box center [579, 14] width 11 height 10
radio input "true"
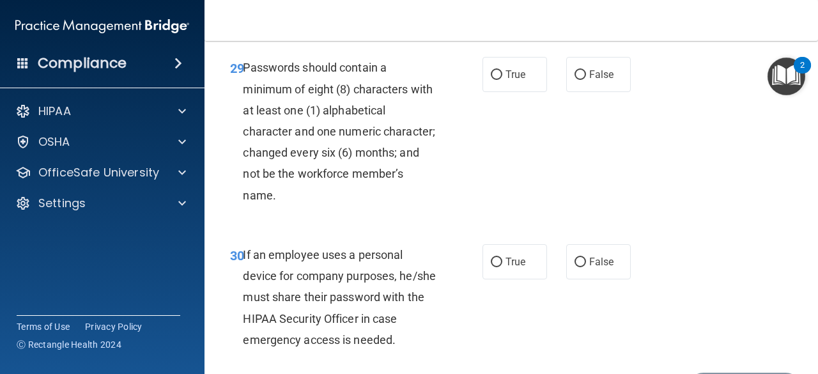
scroll to position [4025, 0]
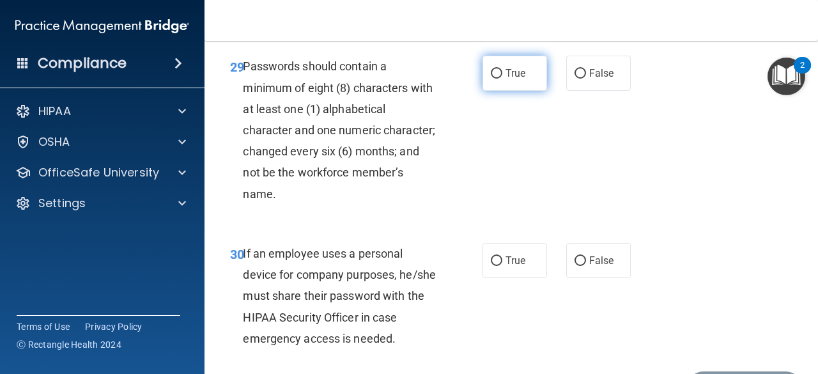
click at [511, 79] on span "True" at bounding box center [515, 73] width 20 height 12
click at [502, 79] on input "True" at bounding box center [496, 74] width 11 height 10
radio input "true"
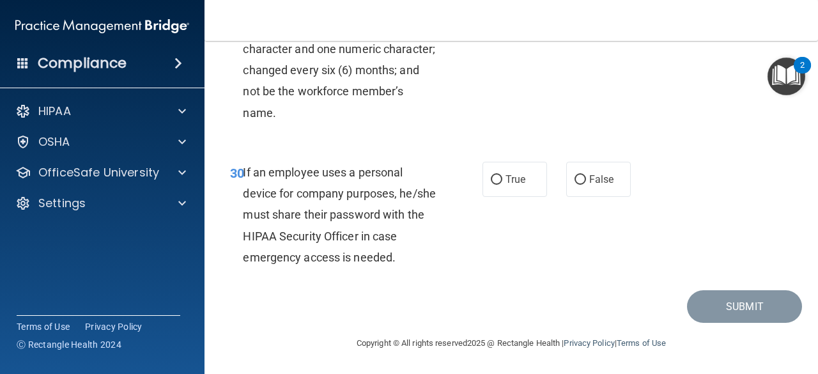
scroll to position [4159, 0]
click at [576, 197] on label "False" at bounding box center [598, 179] width 65 height 35
click at [576, 185] on input "False" at bounding box center [579, 180] width 11 height 10
radio input "true"
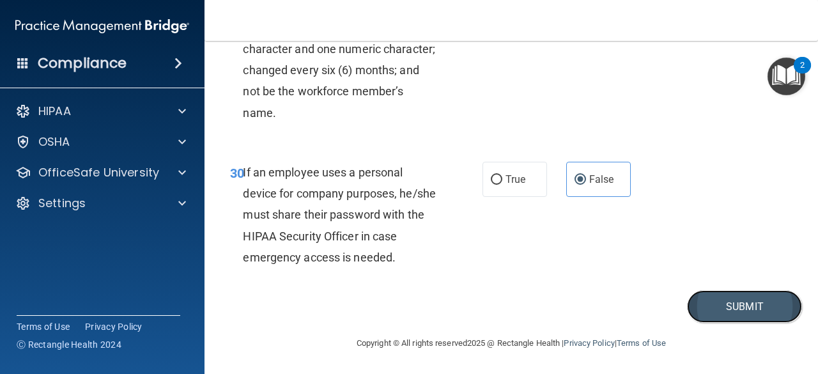
click at [713, 323] on button "Submit" at bounding box center [744, 306] width 115 height 33
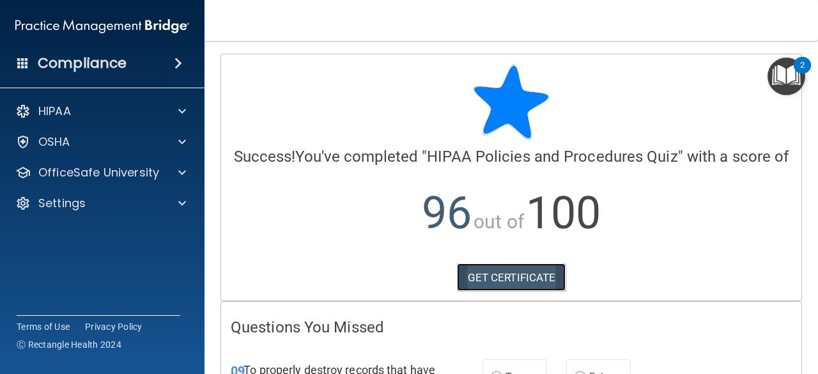
click at [538, 291] on link "GET CERTIFICATE" at bounding box center [511, 277] width 109 height 28
